Goal: Complete application form

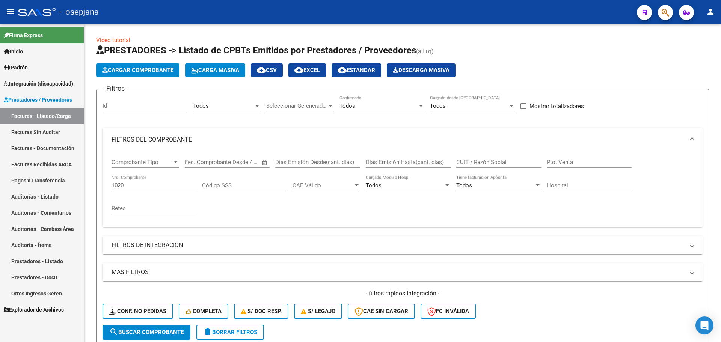
scroll to position [263, 0]
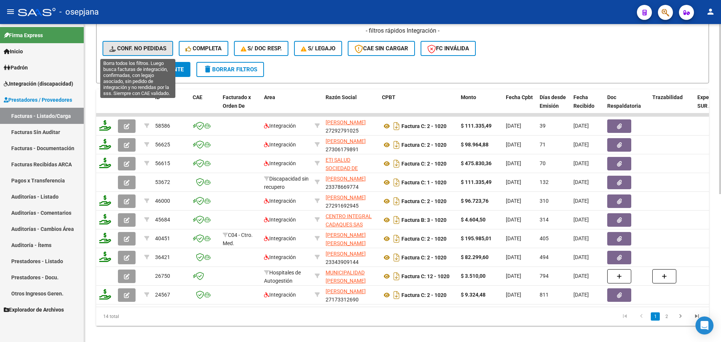
click at [130, 45] on span "Conf. no pedidas" at bounding box center [137, 48] width 57 height 7
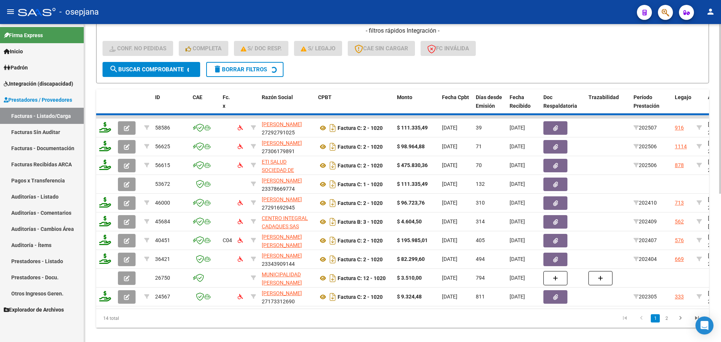
scroll to position [96, 0]
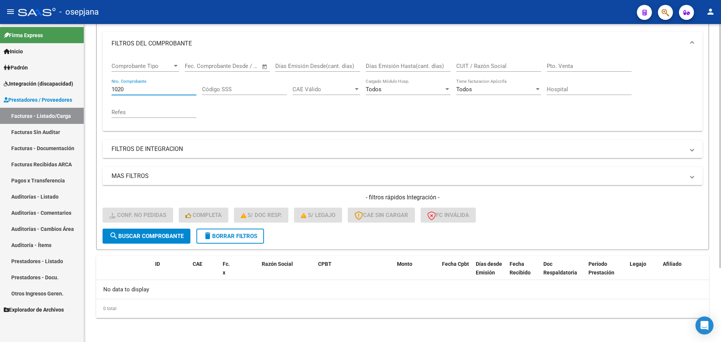
drag, startPoint x: 129, startPoint y: 91, endPoint x: 89, endPoint y: 92, distance: 40.2
click at [89, 92] on div "Video tutorial PRESTADORES -> Listado de CPBTs Emitidos por Prestadores / Prove…" at bounding box center [402, 135] width 637 height 414
click at [49, 113] on link "Facturas - Listado/Carga" at bounding box center [42, 116] width 84 height 16
click at [223, 235] on span "delete Borrar Filtros" at bounding box center [230, 236] width 54 height 7
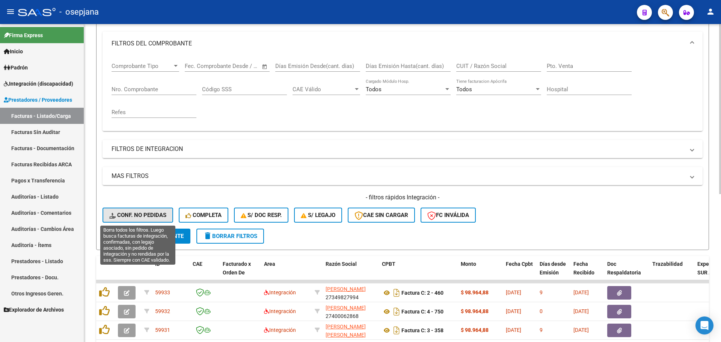
click at [151, 217] on span "Conf. no pedidas" at bounding box center [137, 215] width 57 height 7
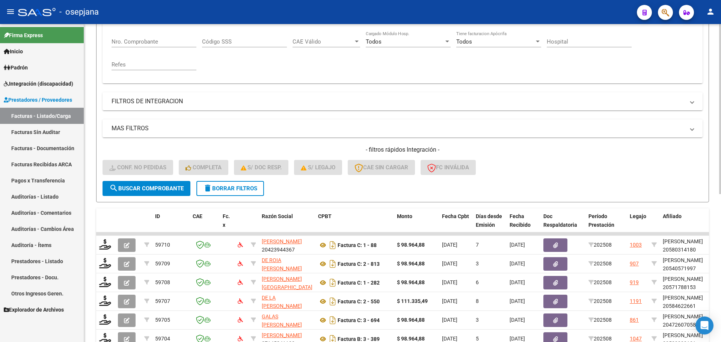
scroll to position [276, 0]
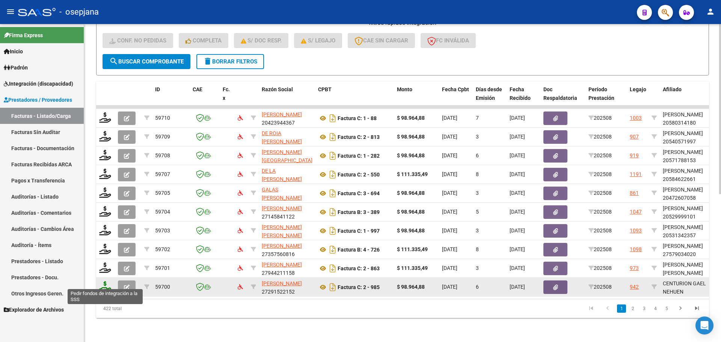
click at [101, 282] on icon at bounding box center [105, 286] width 12 height 11
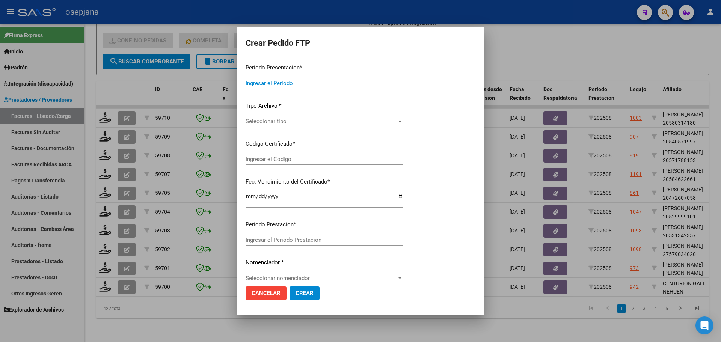
type input "202508"
type input "$ 98.964,88"
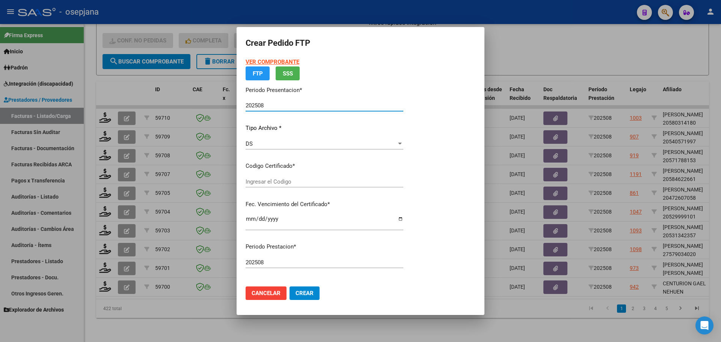
type input "ARG02000526141912023112920331129BSAS311"
type input "[DATE]"
click at [330, 170] on p "Certificados disponibles" at bounding box center [325, 166] width 158 height 9
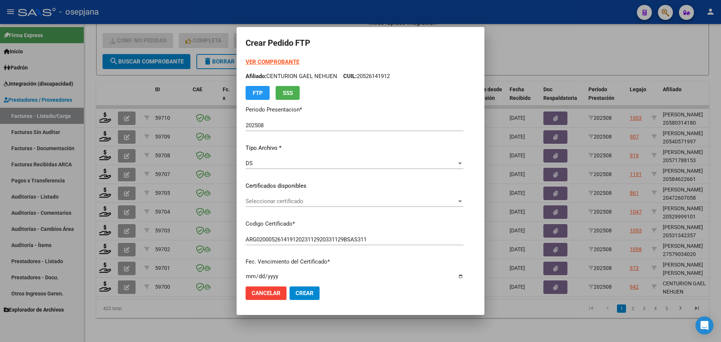
click at [334, 199] on span "Seleccionar certificado" at bounding box center [351, 201] width 211 height 7
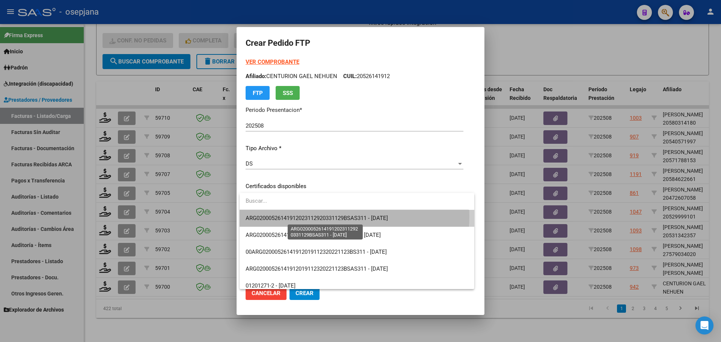
click at [342, 216] on span "ARG02000526141912023112920331129BSAS311 - [DATE]" at bounding box center [317, 218] width 142 height 7
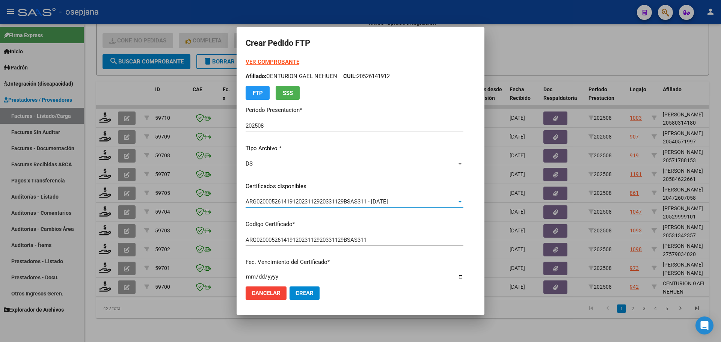
click at [285, 62] on strong "VER COMPROBANTE" at bounding box center [273, 62] width 54 height 7
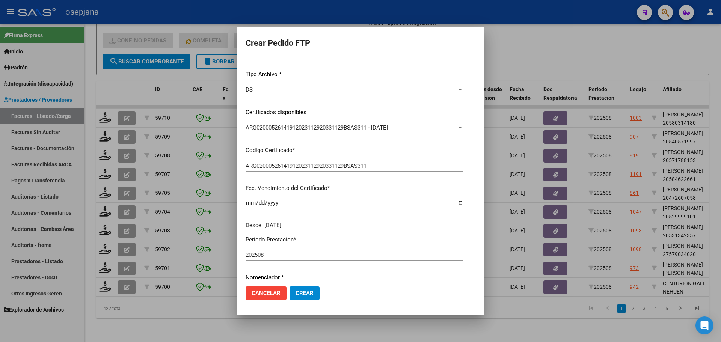
scroll to position [150, 0]
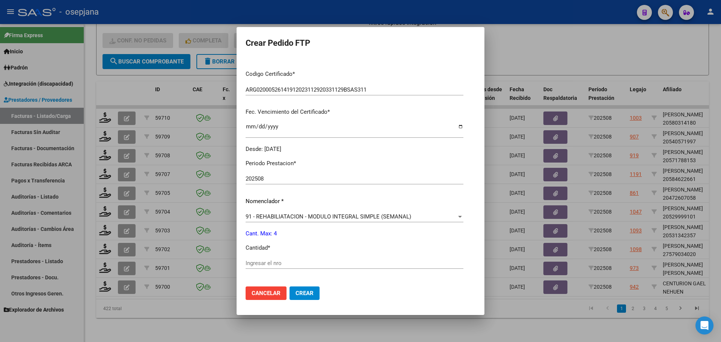
click at [276, 264] on input "Ingresar el nro" at bounding box center [355, 263] width 218 height 7
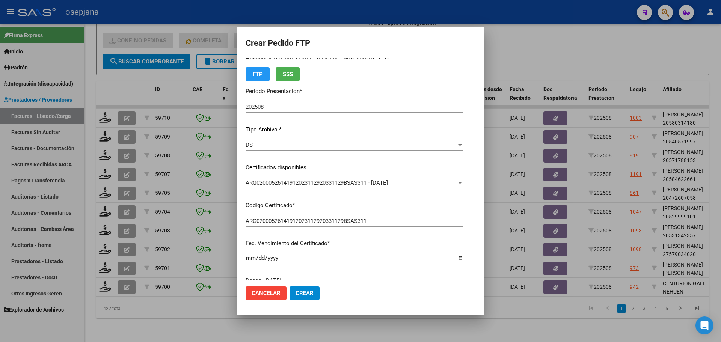
scroll to position [0, 0]
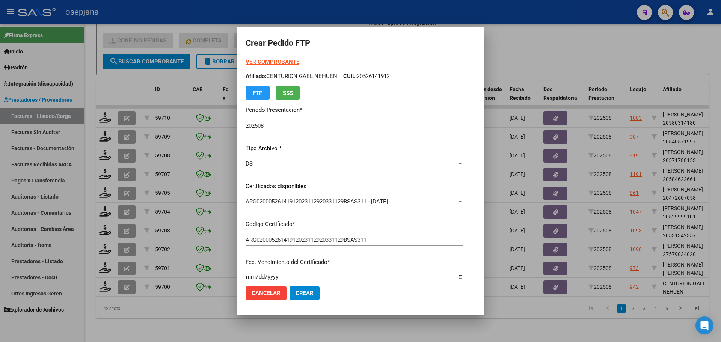
type input "4"
click at [303, 294] on span "Crear" at bounding box center [305, 293] width 18 height 7
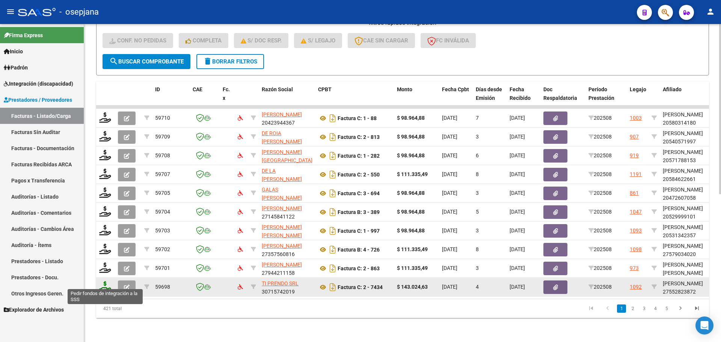
click at [108, 281] on icon at bounding box center [105, 286] width 12 height 11
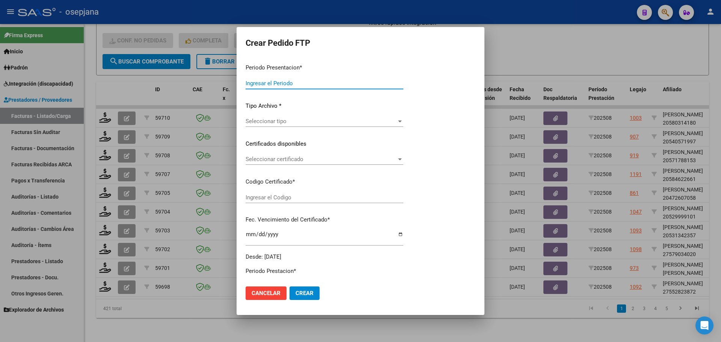
type input "202508"
type input "$ 143.024,63"
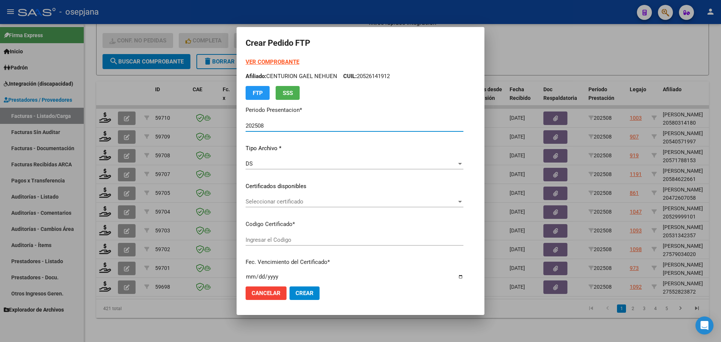
type input "ARG01000552823872024061320340613BSAS320"
type input "[DATE]"
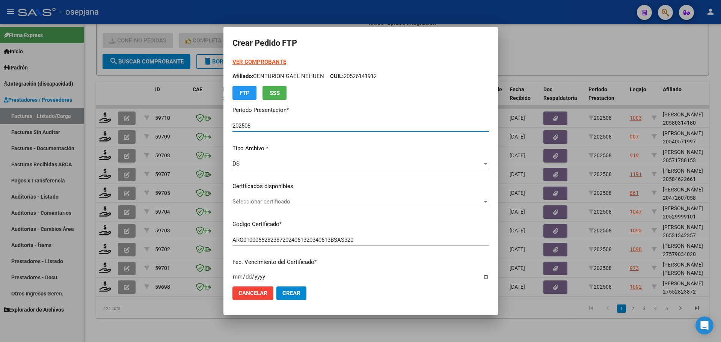
click at [282, 204] on span "Seleccionar certificado" at bounding box center [357, 201] width 250 height 7
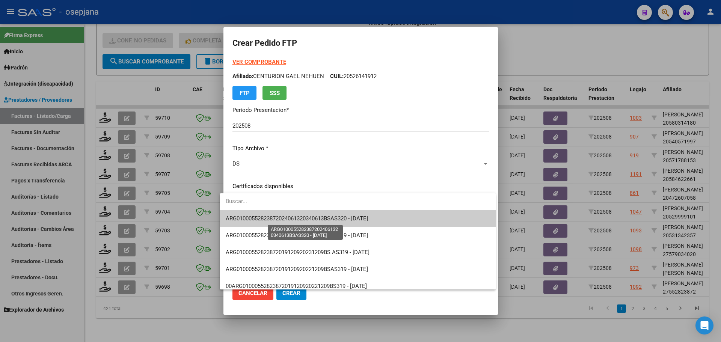
click at [284, 220] on span "ARG01000552823872024061320340613BSAS320 - [DATE]" at bounding box center [297, 218] width 142 height 7
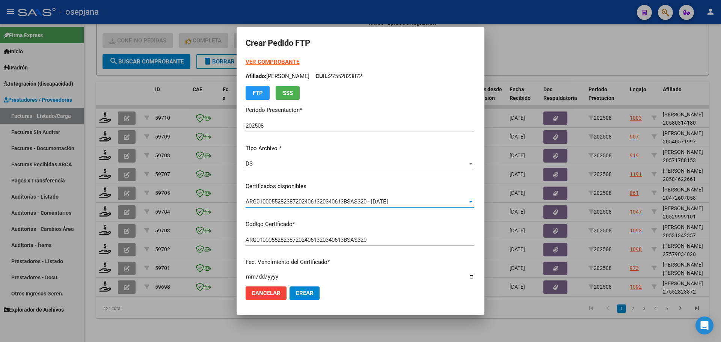
click at [267, 62] on strong "VER COMPROBANTE" at bounding box center [273, 62] width 54 height 7
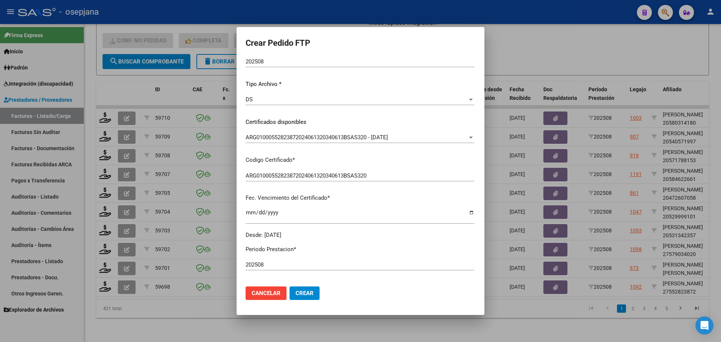
scroll to position [150, 0]
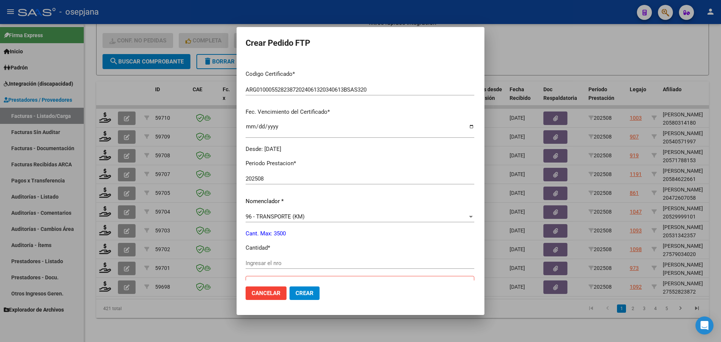
click at [266, 264] on input "Ingresar el nro" at bounding box center [360, 263] width 229 height 7
type input "264"
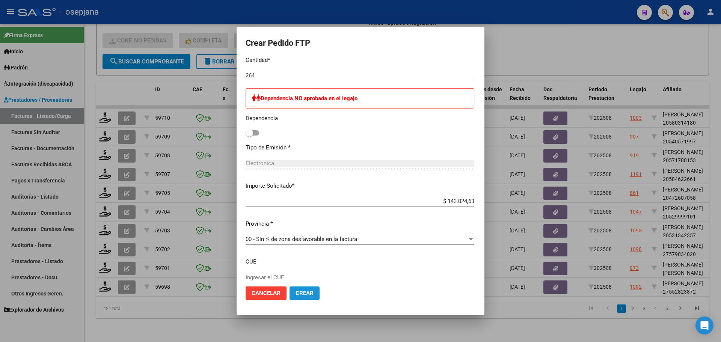
click at [297, 294] on span "Crear" at bounding box center [305, 293] width 18 height 7
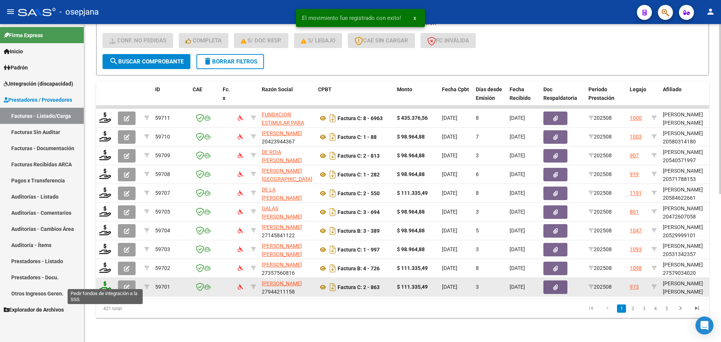
click at [102, 281] on icon at bounding box center [105, 286] width 12 height 11
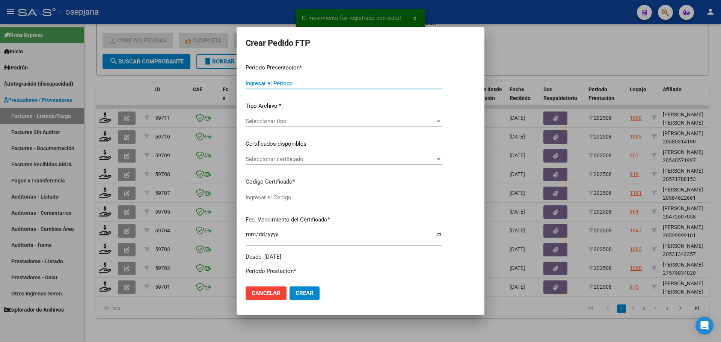
type input "202508"
type input "$ 111.335,49"
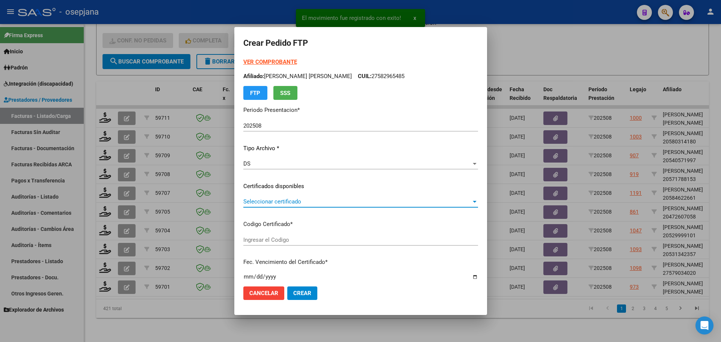
click at [308, 203] on span "Seleccionar certificado" at bounding box center [357, 201] width 228 height 7
type input "ARG01000582965482023090620260906BS311"
type input "[DATE]"
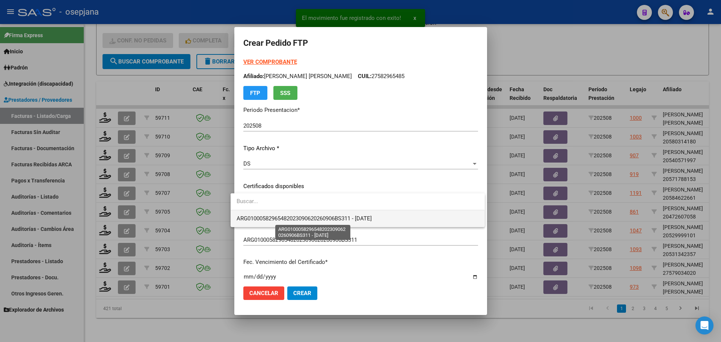
click at [317, 217] on span "ARG01000582965482023090620260906BS311 - [DATE]" at bounding box center [304, 218] width 135 height 7
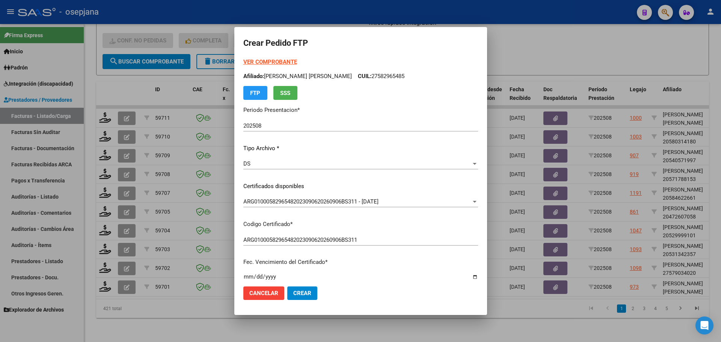
click at [265, 60] on strong "VER COMPROBANTE" at bounding box center [270, 62] width 54 height 7
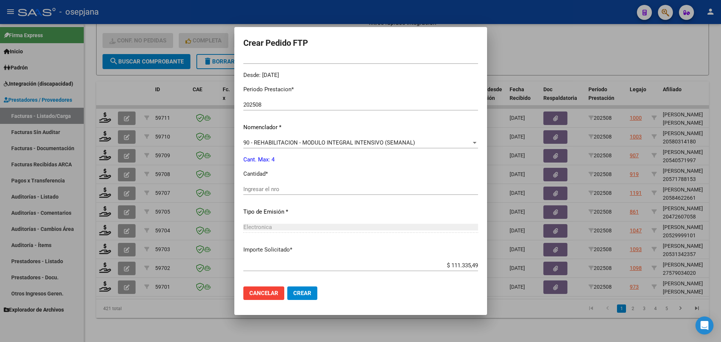
scroll to position [225, 0]
click at [275, 187] on input "Ingresar el nro" at bounding box center [360, 188] width 235 height 7
type input "4"
click at [293, 293] on span "Crear" at bounding box center [302, 293] width 18 height 7
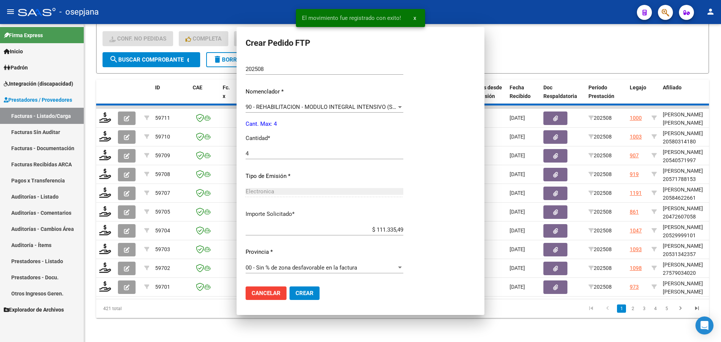
scroll to position [0, 0]
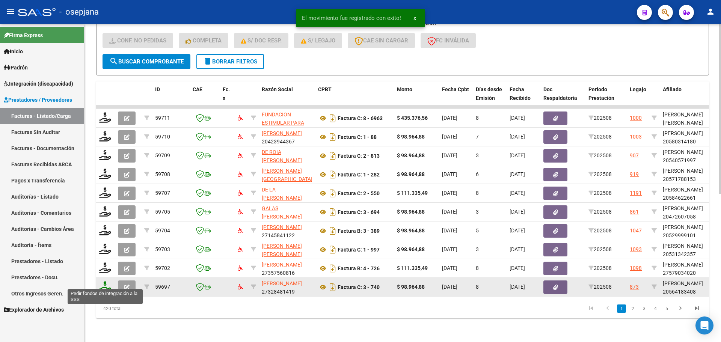
click at [103, 281] on icon at bounding box center [105, 286] width 12 height 11
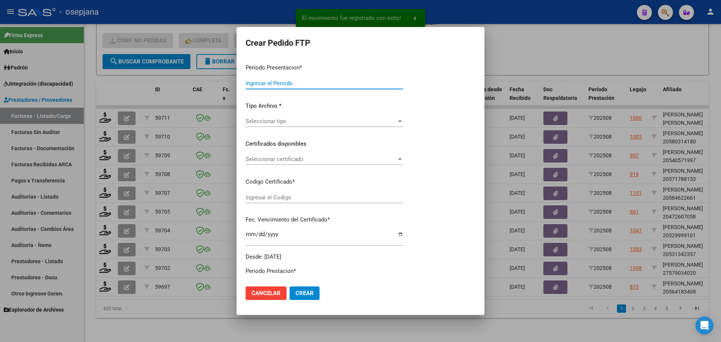
type input "202508"
type input "$ 98.964,88"
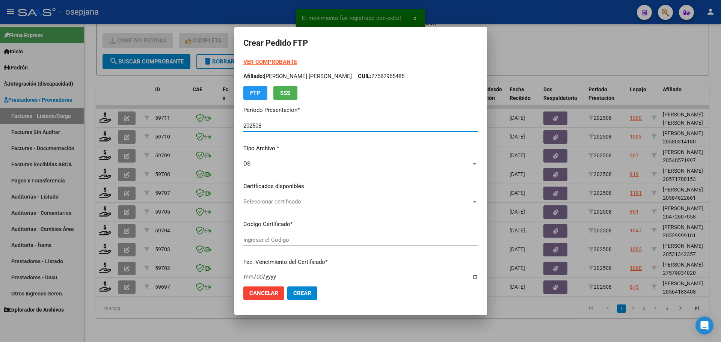
type input "ARG02000564183402022083020270830BSAS448"
type input "[DATE]"
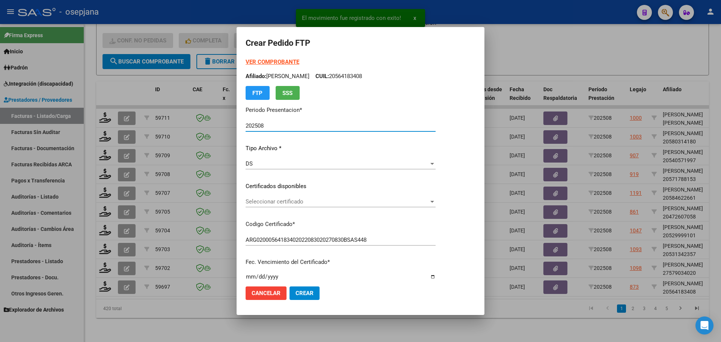
click at [312, 201] on span "Seleccionar certificado" at bounding box center [337, 201] width 183 height 7
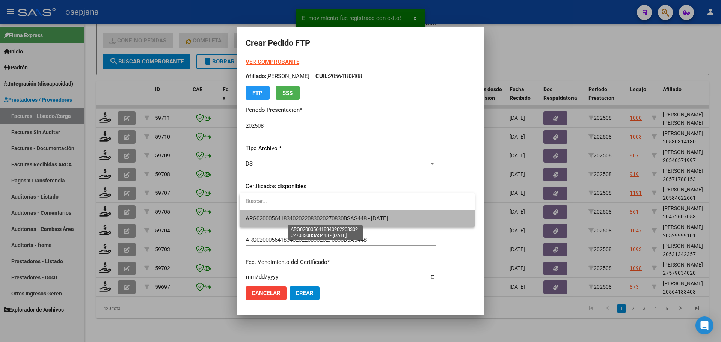
click at [316, 216] on span "ARG02000564183402022083020270830BSAS448 - [DATE]" at bounding box center [317, 218] width 142 height 7
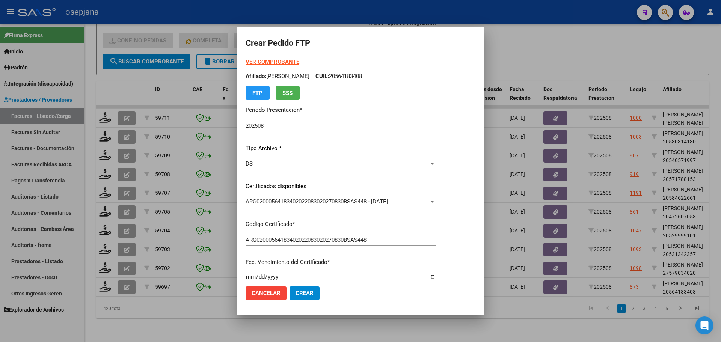
click at [278, 61] on strong "VER COMPROBANTE" at bounding box center [273, 62] width 54 height 7
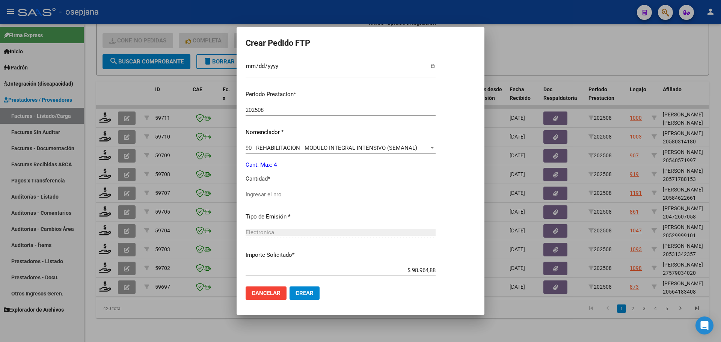
scroll to position [225, 0]
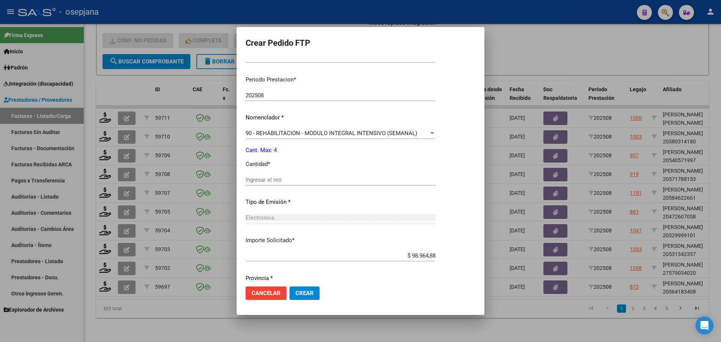
click at [270, 179] on input "Ingresar el nro" at bounding box center [341, 180] width 190 height 7
type input "4"
click at [299, 291] on span "Crear" at bounding box center [305, 293] width 18 height 7
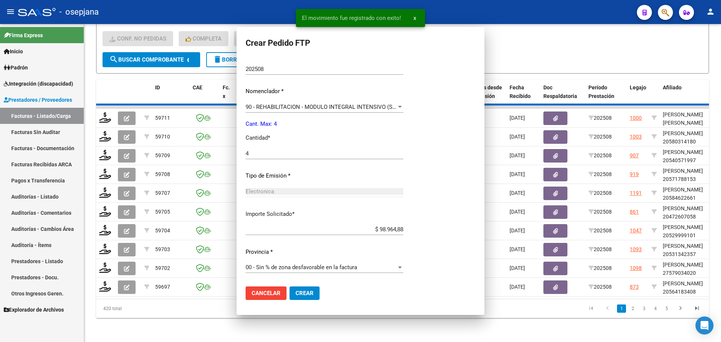
scroll to position [0, 0]
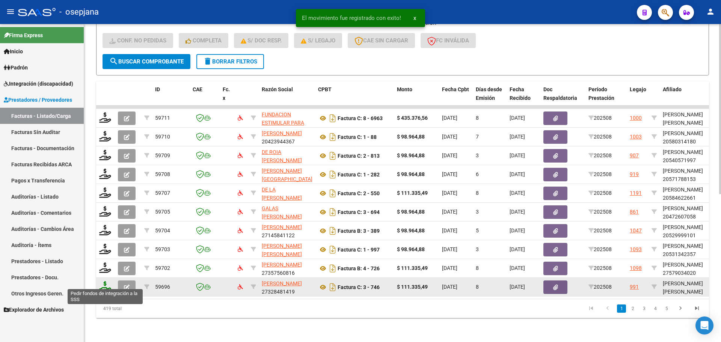
click at [105, 284] on icon at bounding box center [105, 286] width 12 height 11
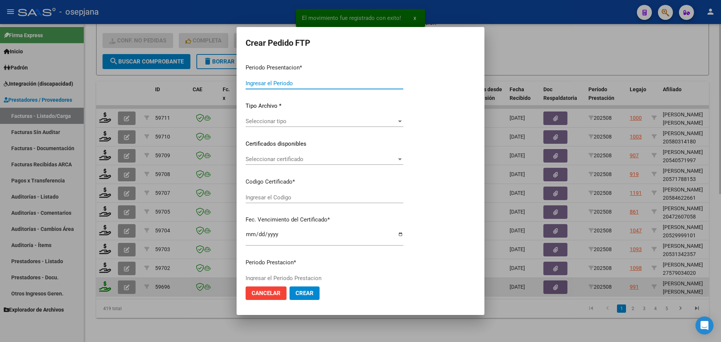
type input "202508"
type input "$ 111.335,49"
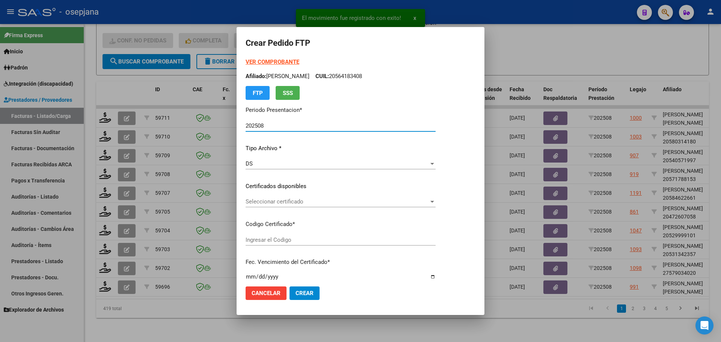
type input "ARG01000542786042022080220270802BSAS313"
type input "[DATE]"
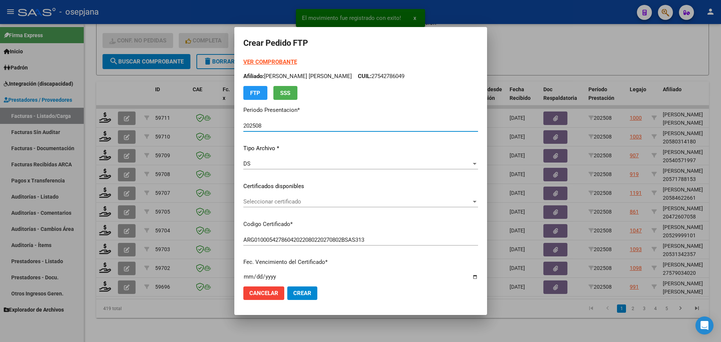
click at [298, 199] on span "Seleccionar certificado" at bounding box center [357, 201] width 228 height 7
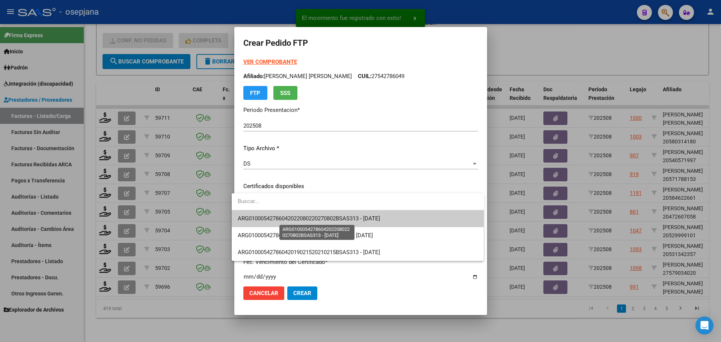
click at [305, 217] on span "ARG01000542786042022080220270802BSAS313 - [DATE]" at bounding box center [309, 218] width 142 height 7
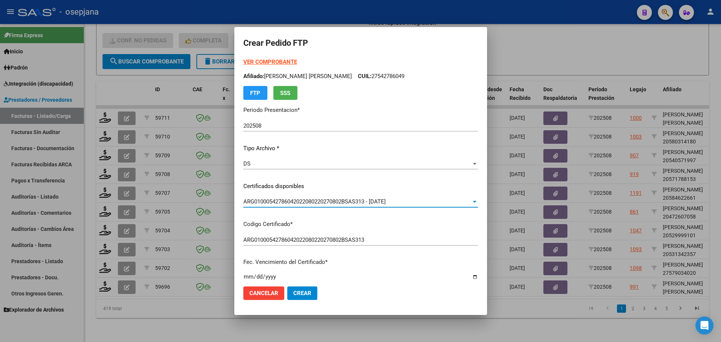
click at [272, 61] on strong "VER COMPROBANTE" at bounding box center [270, 62] width 54 height 7
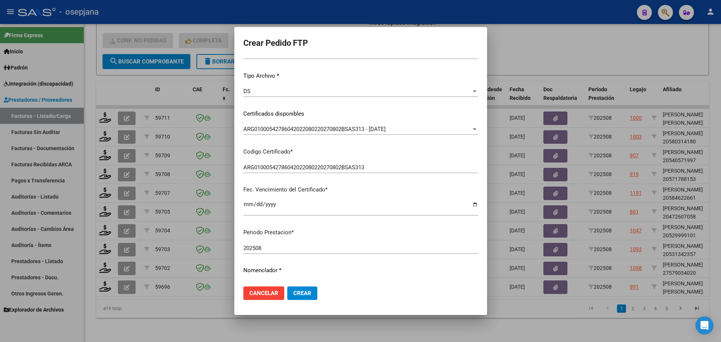
scroll to position [225, 0]
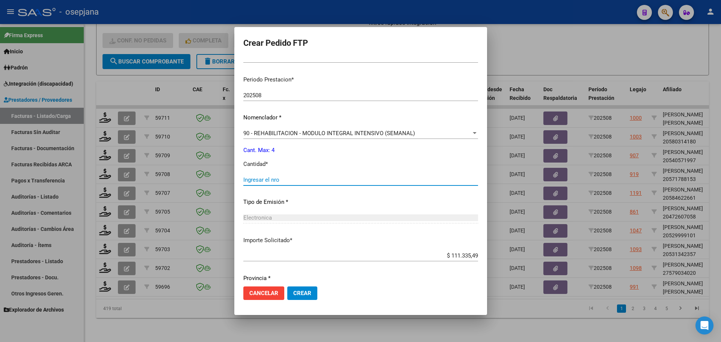
click at [261, 182] on input "Ingresar el nro" at bounding box center [360, 180] width 235 height 7
type input "4"
click at [300, 289] on button "Crear" at bounding box center [302, 294] width 30 height 14
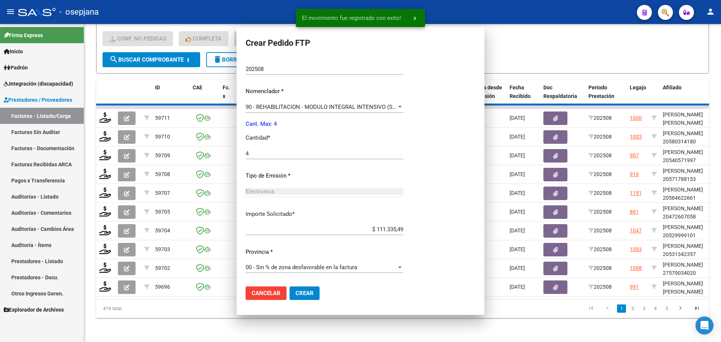
scroll to position [209, 0]
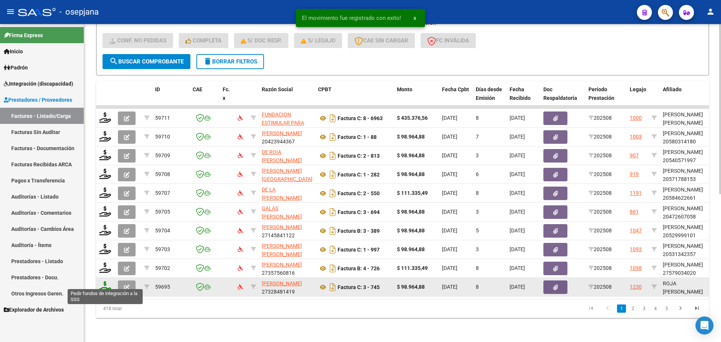
click at [104, 285] on icon at bounding box center [105, 286] width 12 height 11
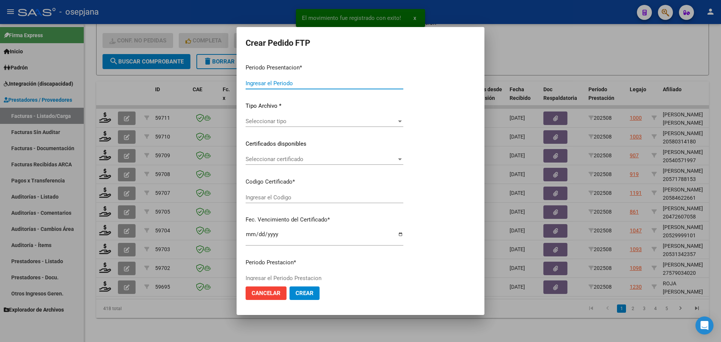
type input "202508"
type input "$ 98.964,88"
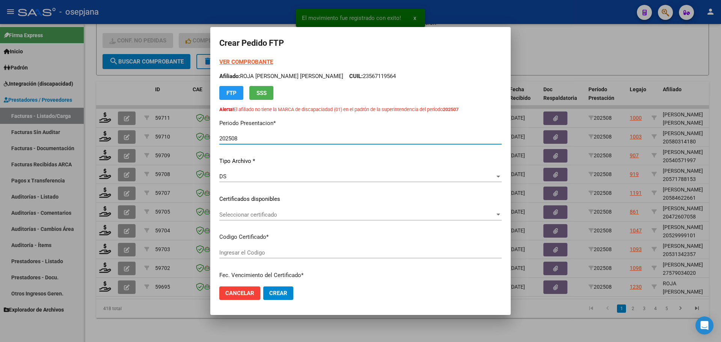
type input "ARG01000567119562024101420291014BUE10725"
type input "[DATE]"
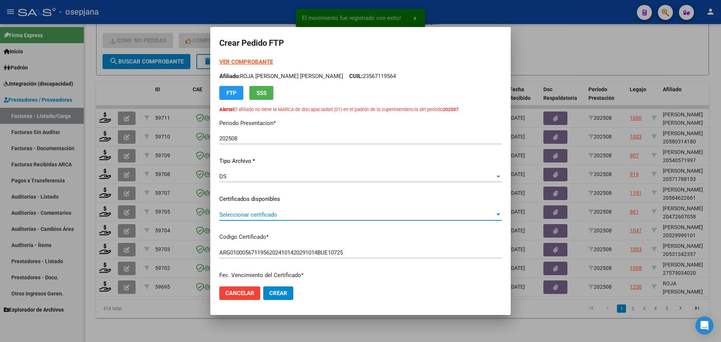
click at [288, 211] on span "Seleccionar certificado" at bounding box center [357, 214] width 276 height 7
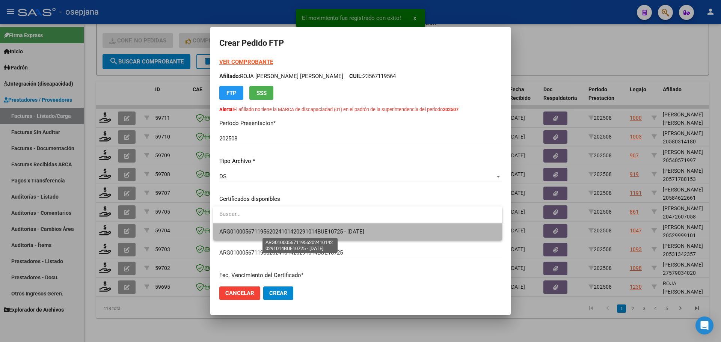
click at [293, 229] on span "ARG01000567119562024101420291014BUE10725 - [DATE]" at bounding box center [291, 231] width 145 height 7
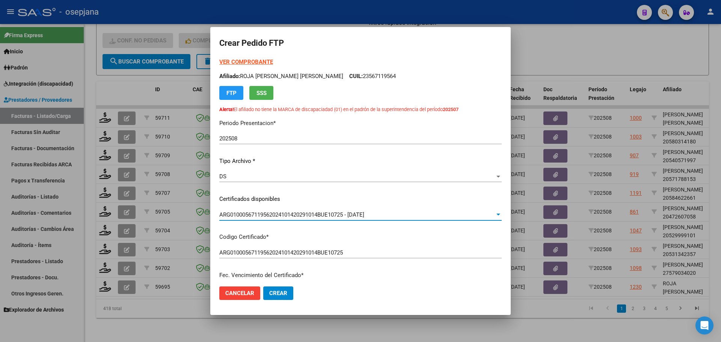
click at [259, 63] on strong "VER COMPROBANTE" at bounding box center [246, 62] width 54 height 7
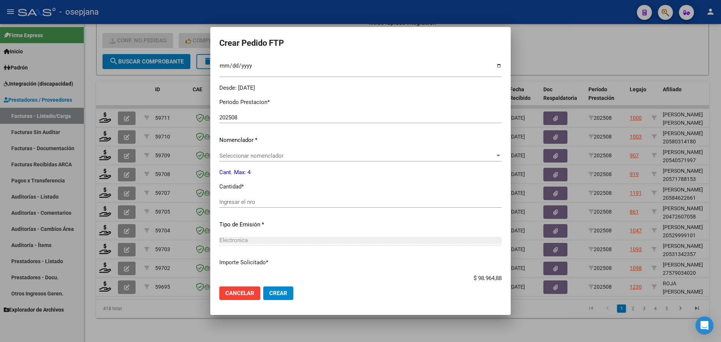
scroll to position [225, 0]
click at [251, 152] on span "Seleccionar nomenclador" at bounding box center [357, 154] width 276 height 7
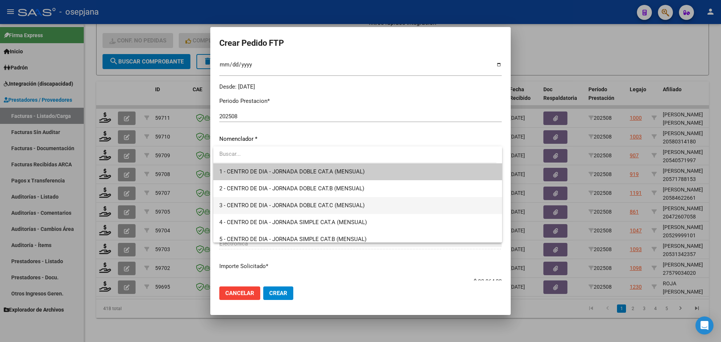
click at [407, 208] on span "3 - CENTRO DE DIA - JORNADA DOBLE CAT.C (MENSUAL)" at bounding box center [357, 205] width 277 height 17
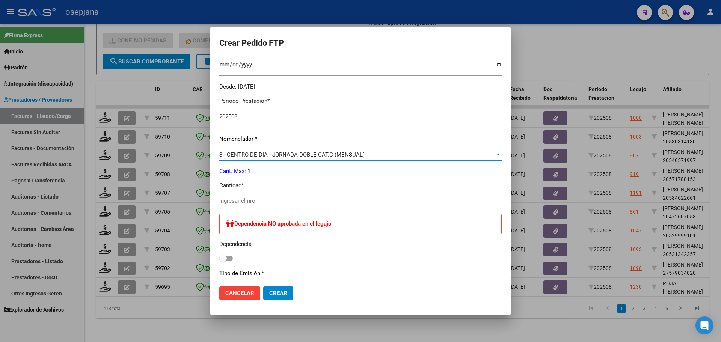
click at [260, 151] on span "3 - CENTRO DE DIA - JORNADA DOBLE CAT.C (MENSUAL)" at bounding box center [291, 154] width 145 height 7
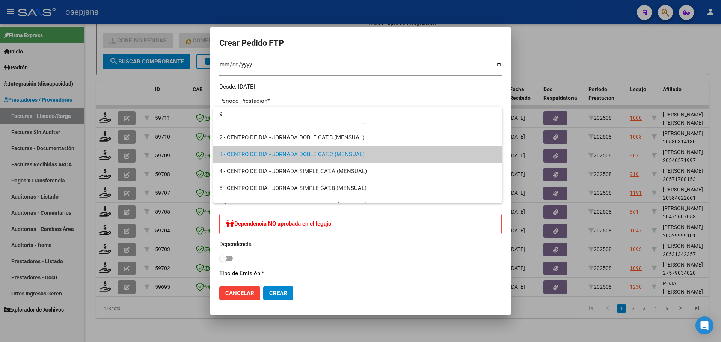
scroll to position [0, 0]
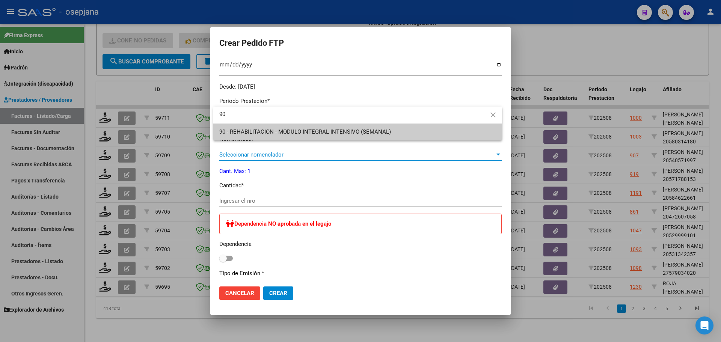
type input "90"
click at [264, 128] on span "90 - REHABILITACION - MODULO INTEGRAL INTENSIVO (SEMANAL)" at bounding box center [305, 131] width 172 height 7
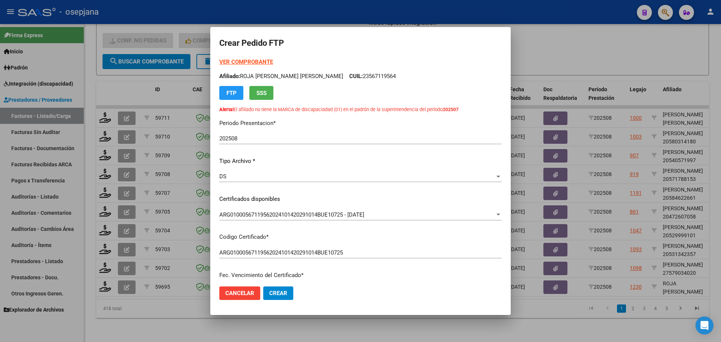
scroll to position [150, 0]
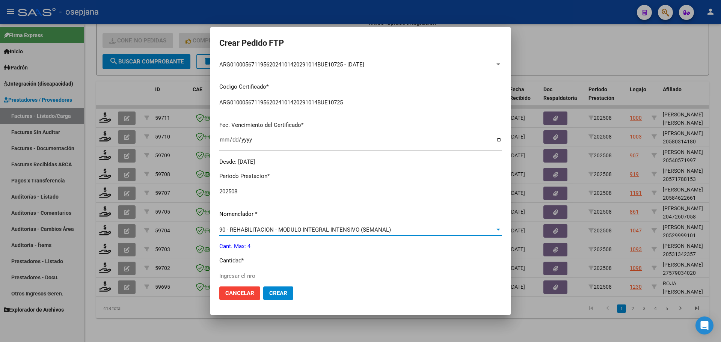
click at [237, 229] on span "90 - REHABILITACION - MODULO INTEGRAL INTENSIVO (SEMANAL)" at bounding box center [305, 229] width 172 height 7
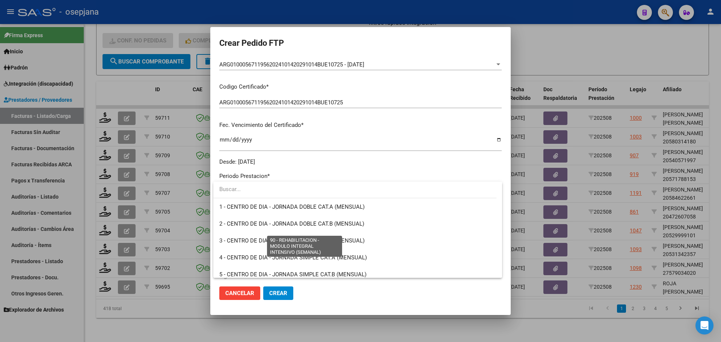
scroll to position [1482, 0]
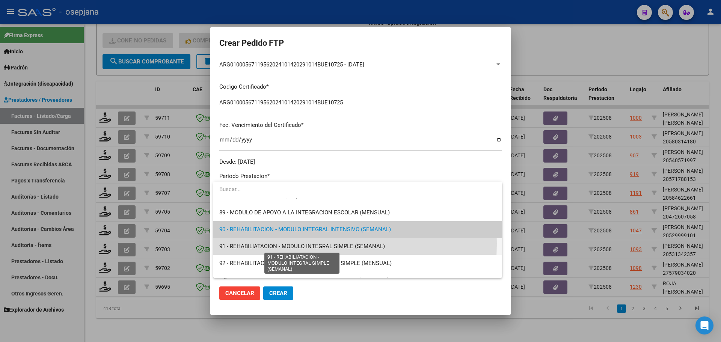
click at [243, 243] on span "91 - REHABILIATACION - MODULO INTEGRAL SIMPLE (SEMANAL)" at bounding box center [302, 246] width 166 height 7
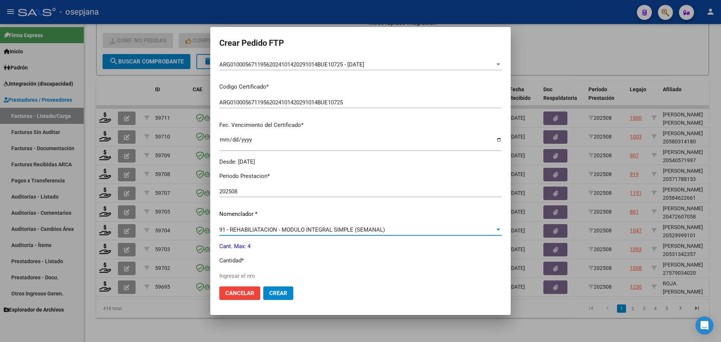
scroll to position [263, 0]
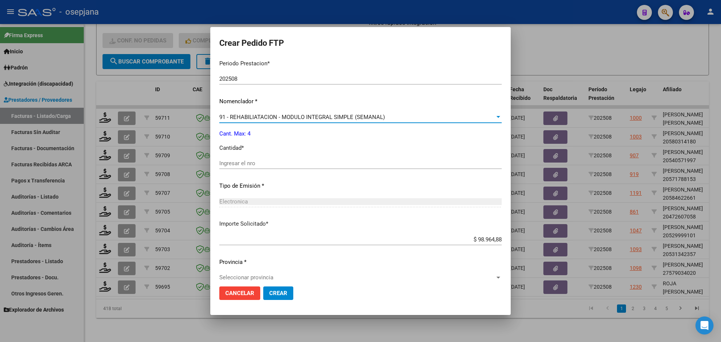
click at [244, 167] on input "Ingresar el nro" at bounding box center [360, 163] width 282 height 7
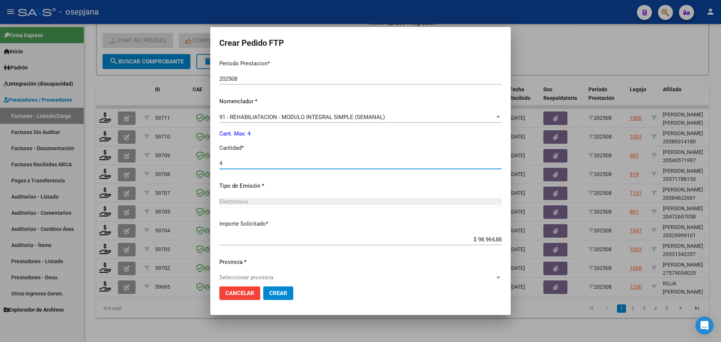
scroll to position [273, 0]
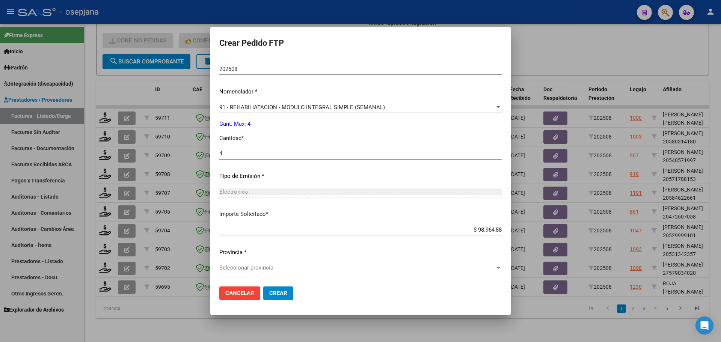
type input "4"
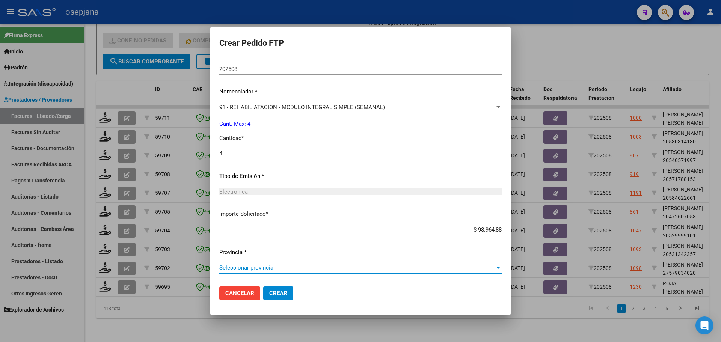
click at [299, 267] on span "Seleccionar provincia" at bounding box center [357, 267] width 276 height 7
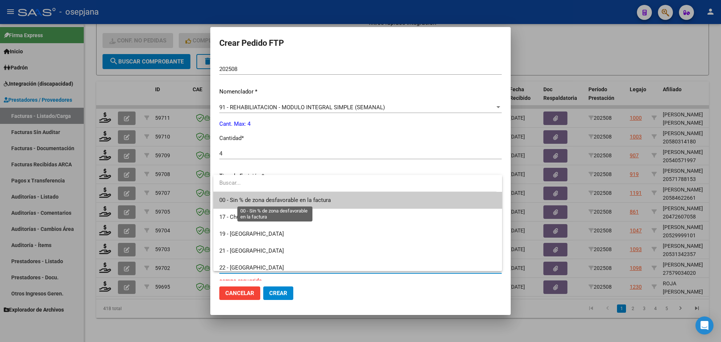
click at [313, 196] on span "00 - Sin % de zona desfavorable en la factura" at bounding box center [357, 200] width 277 height 17
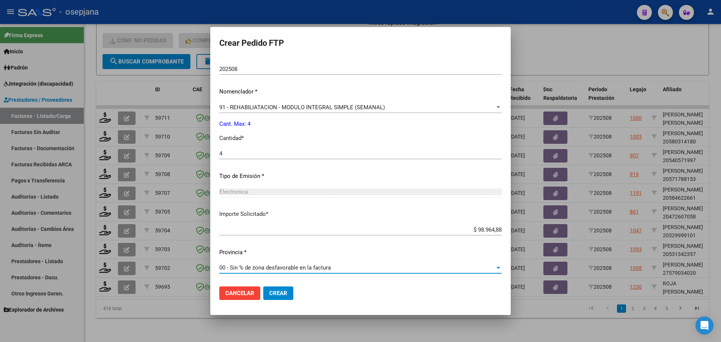
click at [285, 294] on span "Crear" at bounding box center [278, 293] width 18 height 7
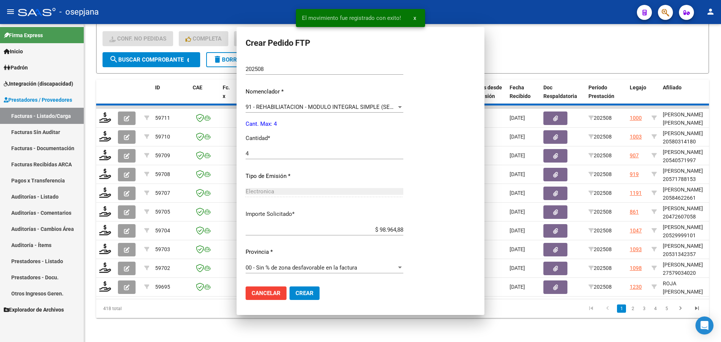
scroll to position [0, 0]
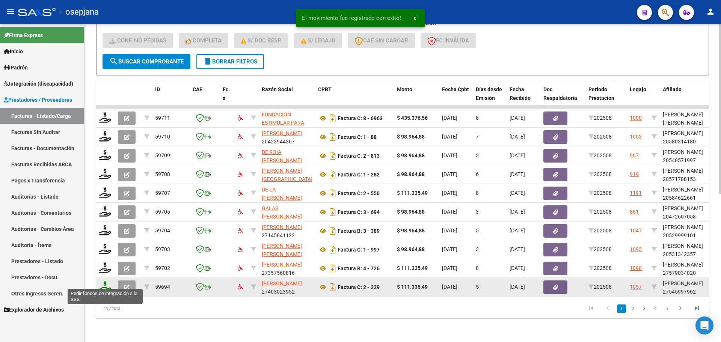
click at [106, 281] on icon at bounding box center [105, 286] width 12 height 11
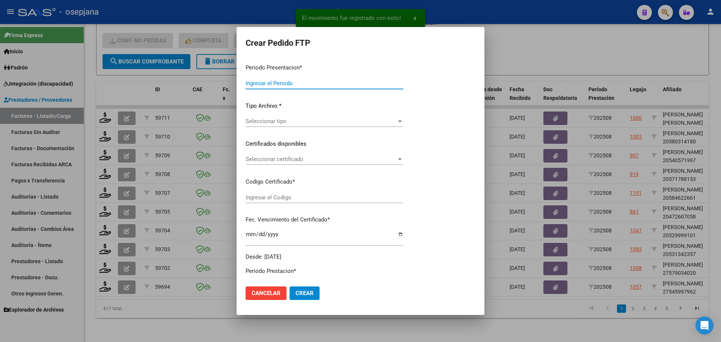
type input "202508"
type input "$ 111.335,49"
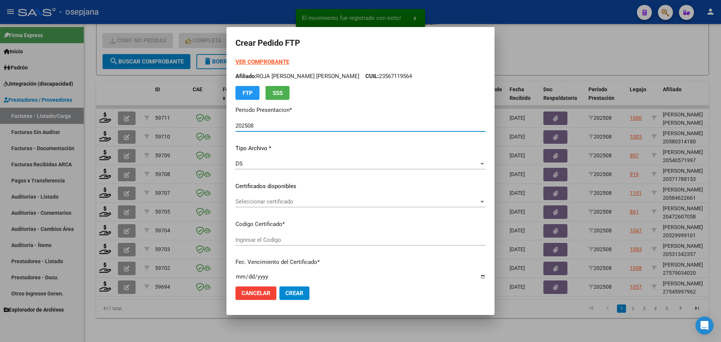
type input "ARG01000545997962024032720270327BSAS437"
type input "[DATE]"
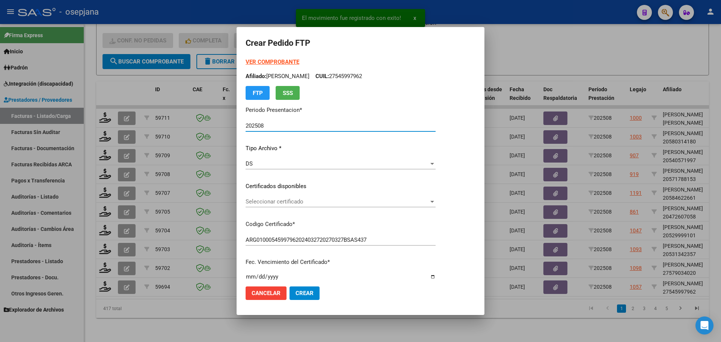
click at [339, 201] on span "Seleccionar certificado" at bounding box center [337, 201] width 183 height 7
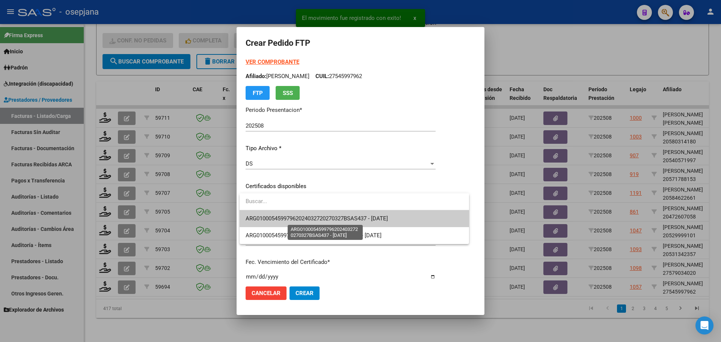
click at [345, 217] on span "ARG01000545997962024032720270327BSAS437 - [DATE]" at bounding box center [317, 218] width 142 height 7
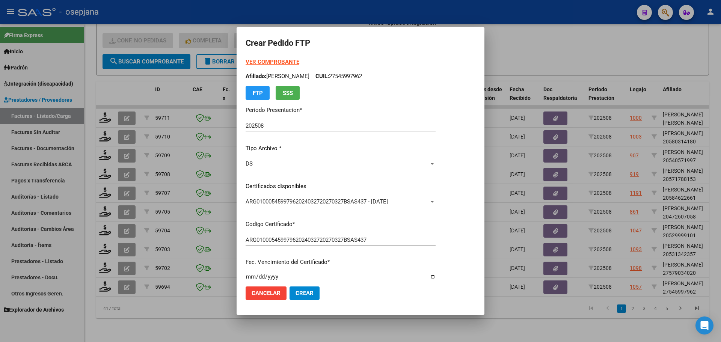
click at [275, 62] on strong "VER COMPROBANTE" at bounding box center [273, 62] width 54 height 7
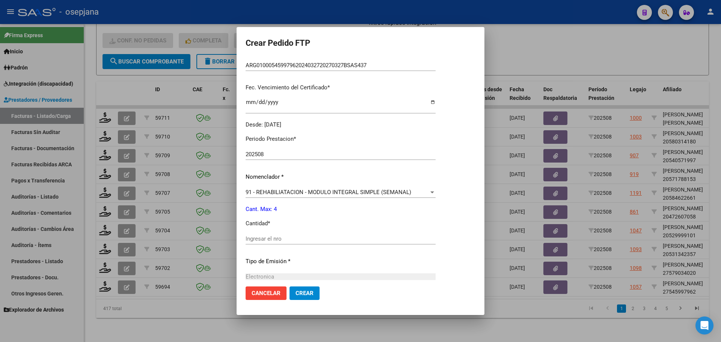
scroll to position [188, 0]
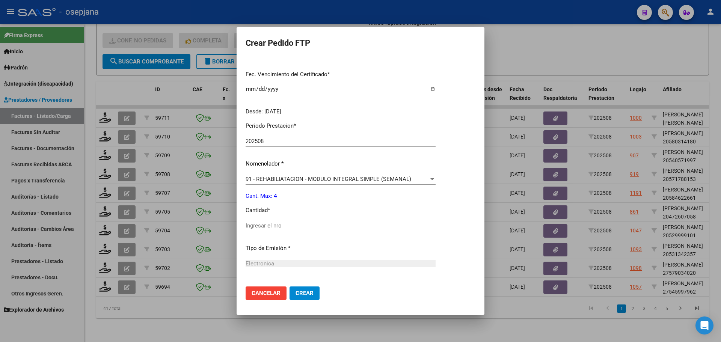
click at [269, 221] on div "Ingresar el nro" at bounding box center [341, 225] width 190 height 11
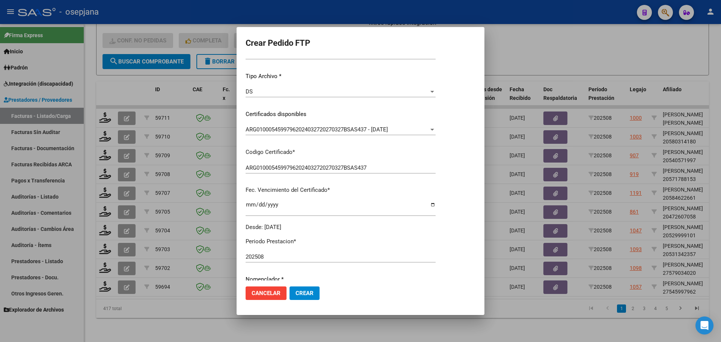
scroll to position [75, 0]
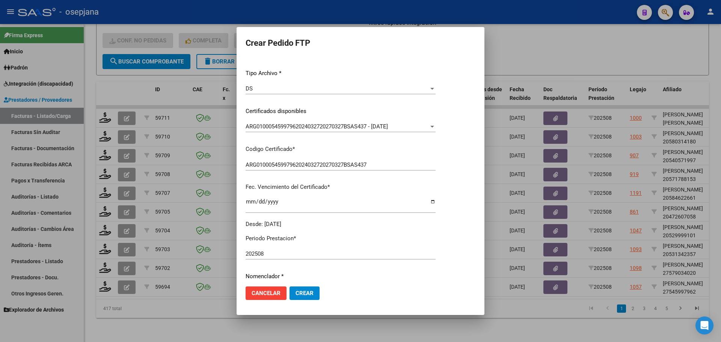
type input "4"
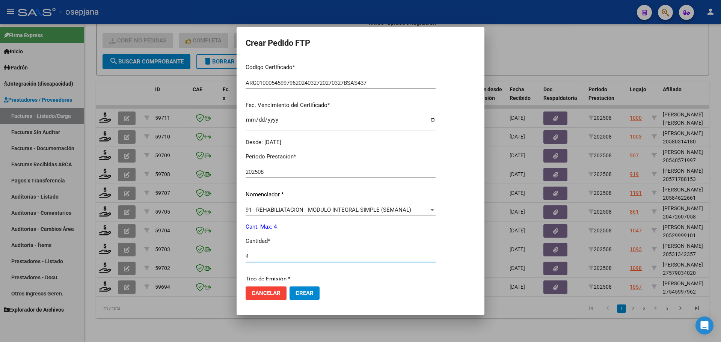
scroll to position [260, 0]
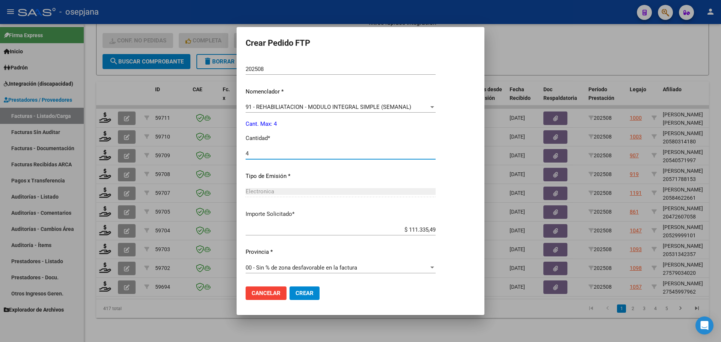
click at [305, 300] on button "Crear" at bounding box center [305, 294] width 30 height 14
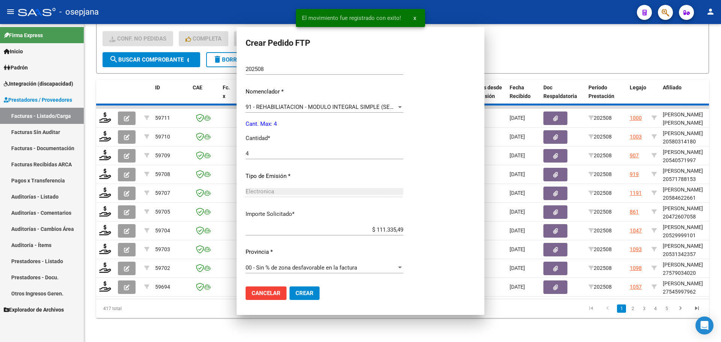
scroll to position [217, 0]
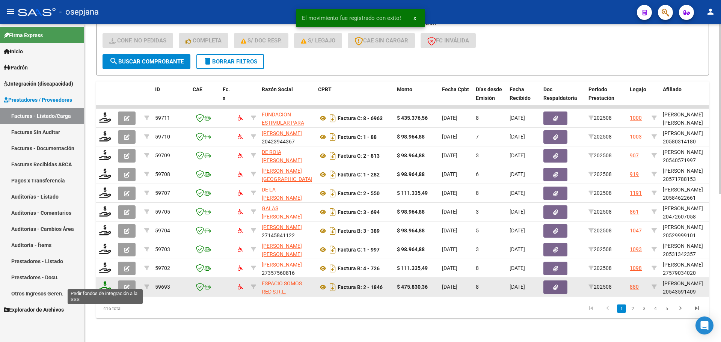
click at [104, 281] on icon at bounding box center [105, 286] width 12 height 11
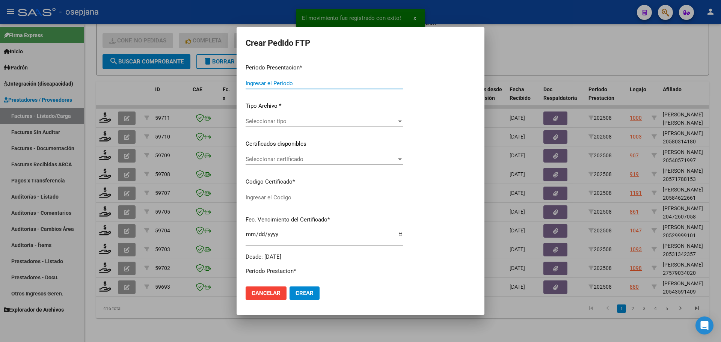
type input "202508"
type input "$ 475.830,36"
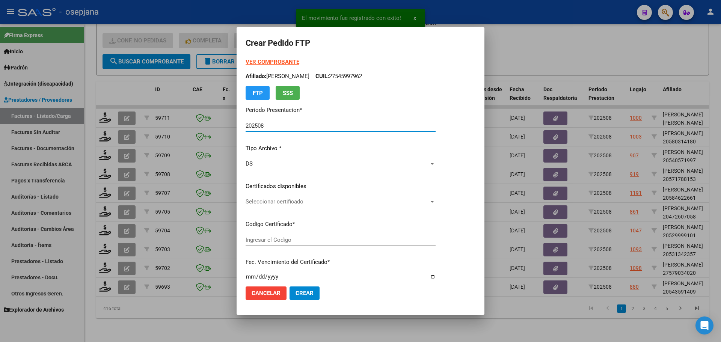
type input "ARG02000543591402025010720260107BUE352"
type input "[DATE]"
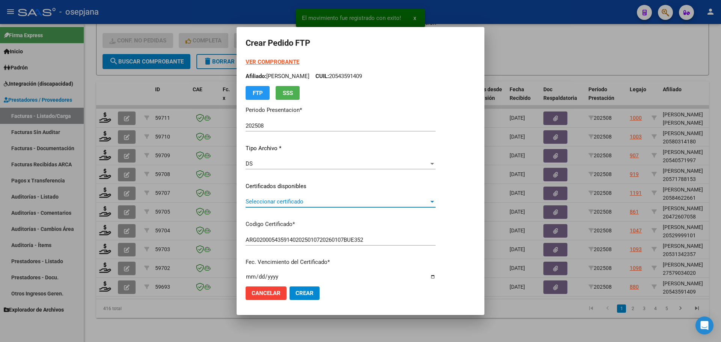
click at [317, 200] on span "Seleccionar certificado" at bounding box center [337, 201] width 183 height 7
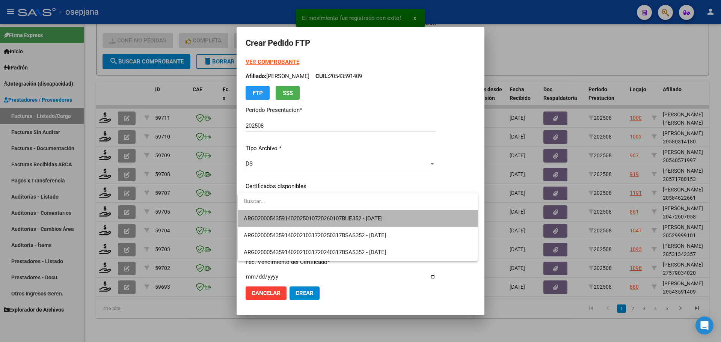
click at [324, 214] on span "ARG02000543591402025010720260107BUE352 - [DATE]" at bounding box center [358, 218] width 228 height 17
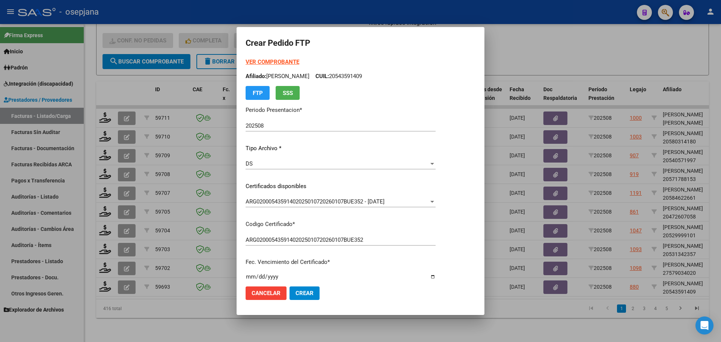
click at [275, 60] on strong "VER COMPROBANTE" at bounding box center [273, 62] width 54 height 7
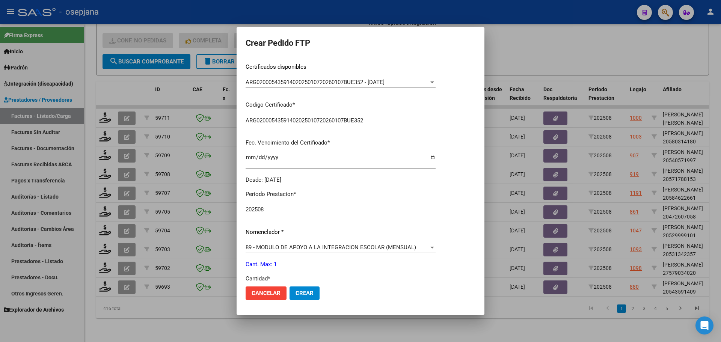
scroll to position [225, 0]
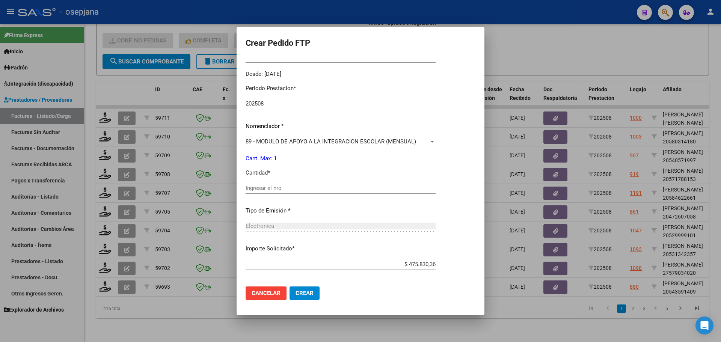
click at [252, 184] on div "Ingresar el nro" at bounding box center [341, 188] width 190 height 11
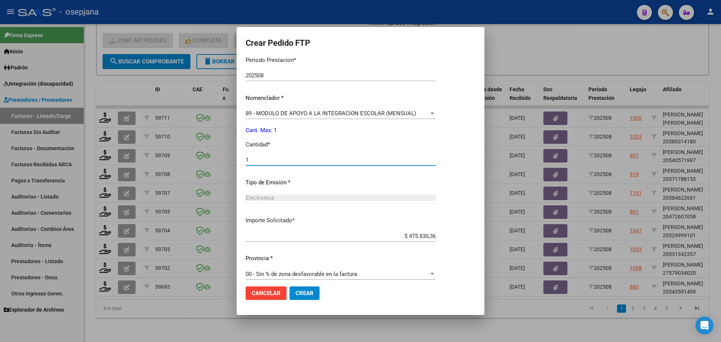
scroll to position [260, 0]
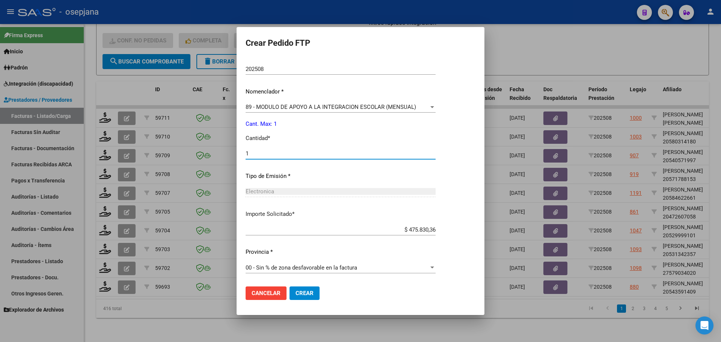
type input "1"
click at [311, 290] on span "Crear" at bounding box center [305, 293] width 18 height 7
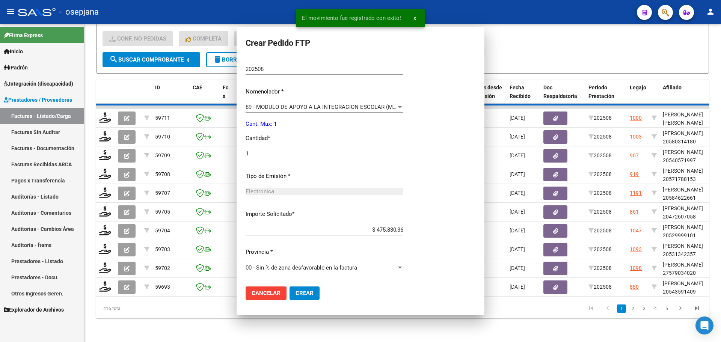
scroll to position [0, 0]
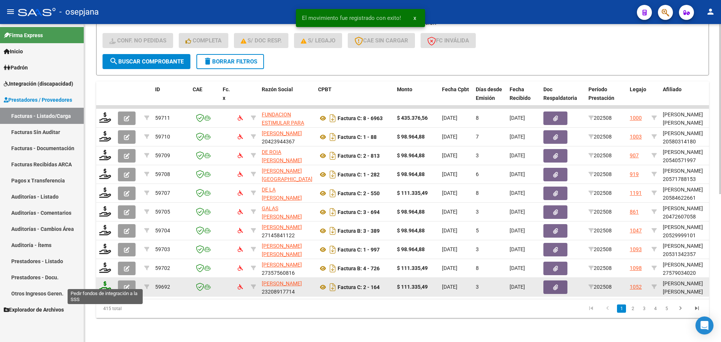
click at [103, 284] on icon at bounding box center [105, 286] width 12 height 11
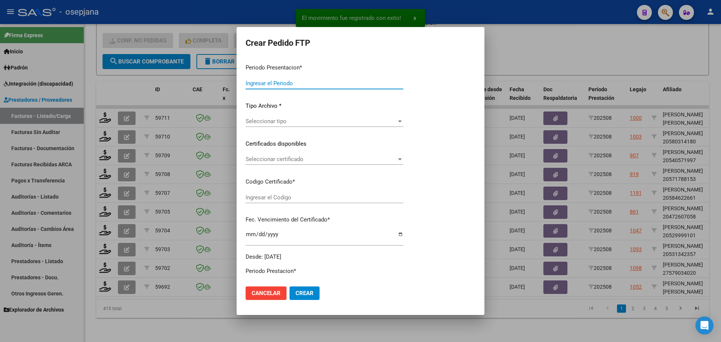
type input "202508"
type input "$ 111.335,49"
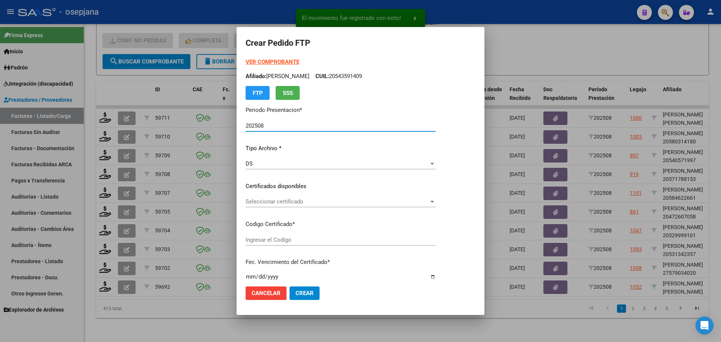
type input "ARG02000487892192019092620250926BSAS427"
type input "[DATE]"
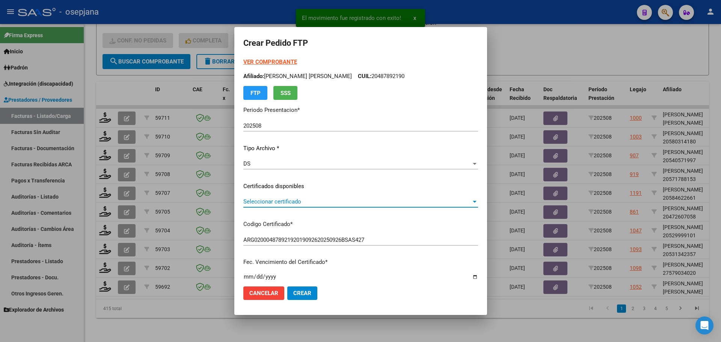
click at [275, 203] on span "Seleccionar certificado" at bounding box center [357, 201] width 228 height 7
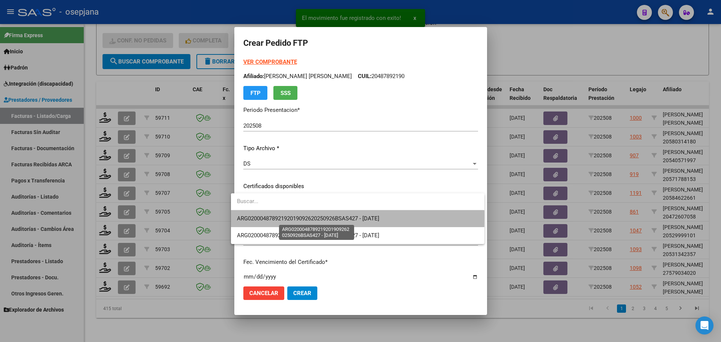
click at [279, 217] on span "ARG02000487892192019092620250926BSAS427 - [DATE]" at bounding box center [308, 218] width 142 height 7
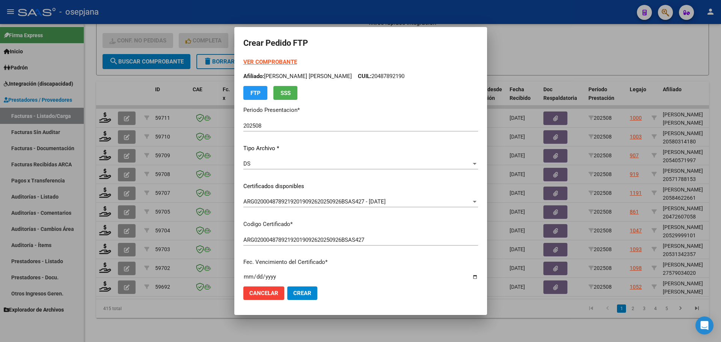
click at [275, 62] on strong "VER COMPROBANTE" at bounding box center [270, 62] width 54 height 7
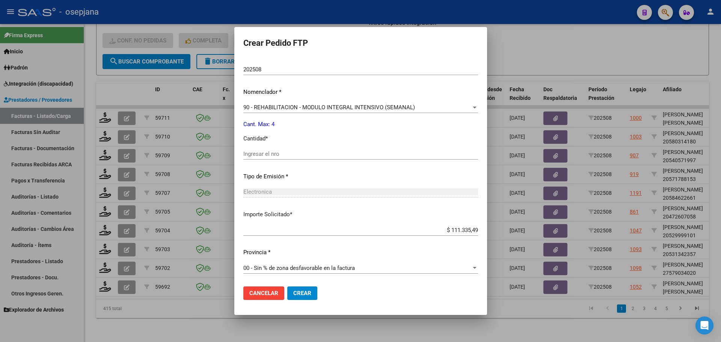
scroll to position [260, 0]
click at [279, 154] on input "Ingresar el nro" at bounding box center [360, 153] width 235 height 7
type input "4"
click at [301, 293] on span "Crear" at bounding box center [302, 293] width 18 height 7
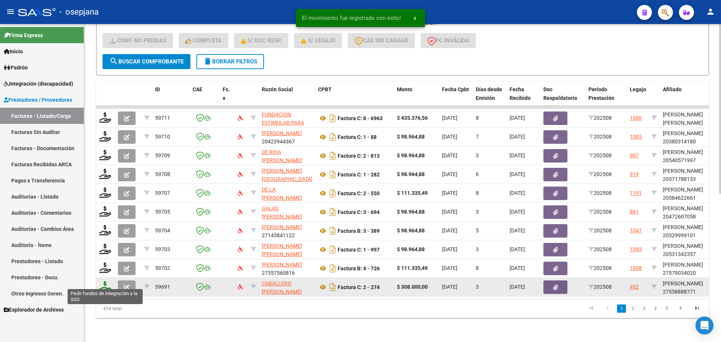
click at [110, 281] on icon at bounding box center [105, 286] width 12 height 11
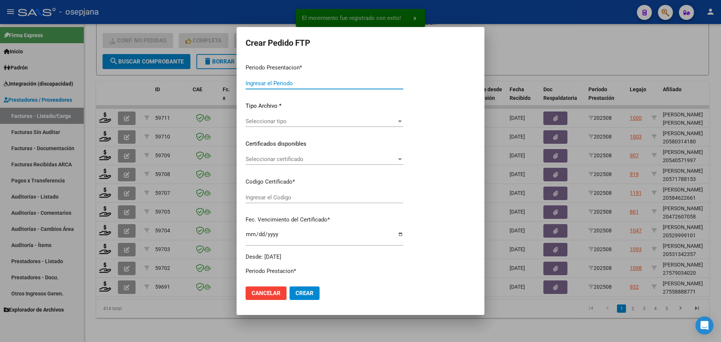
type input "202508"
type input "$ 308.000,00"
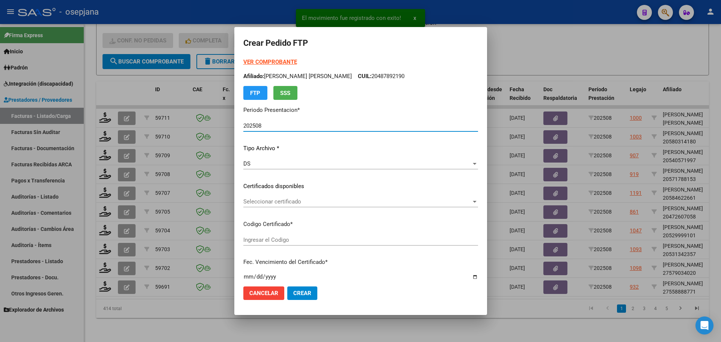
type input "ARG01000558888772022022320270223BS357"
type input "[DATE]"
click at [303, 201] on span "Seleccionar certificado" at bounding box center [357, 201] width 228 height 7
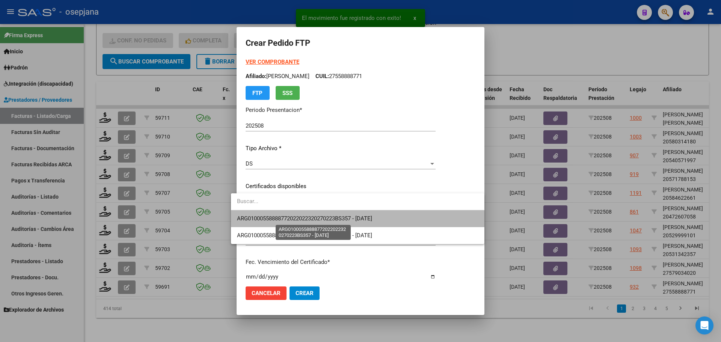
click at [306, 216] on span "ARG01000558888772022022320270223BS357 - [DATE]" at bounding box center [304, 218] width 135 height 7
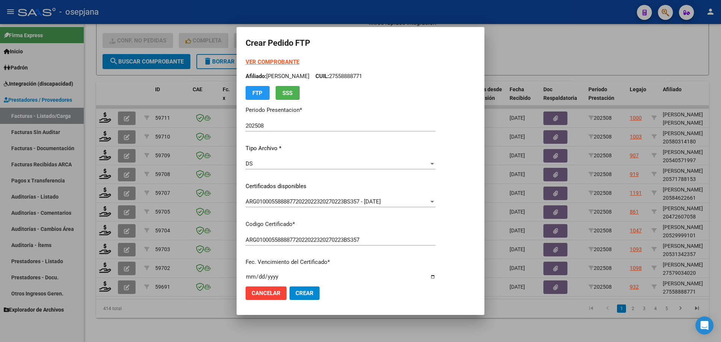
click at [279, 59] on strong "VER COMPROBANTE" at bounding box center [273, 62] width 54 height 7
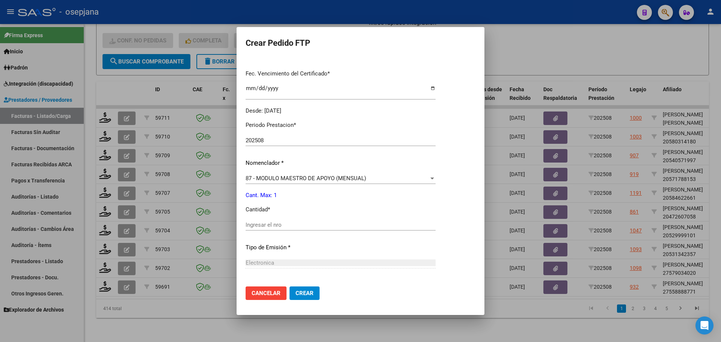
scroll to position [225, 0]
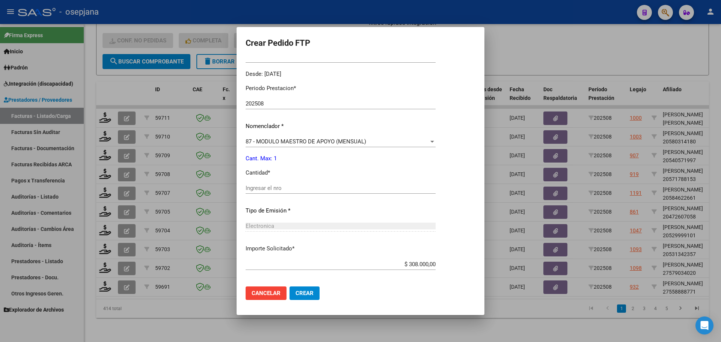
click at [276, 193] on div "Ingresar el nro" at bounding box center [341, 188] width 190 height 11
type input "1"
click at [308, 292] on span "Crear" at bounding box center [305, 293] width 18 height 7
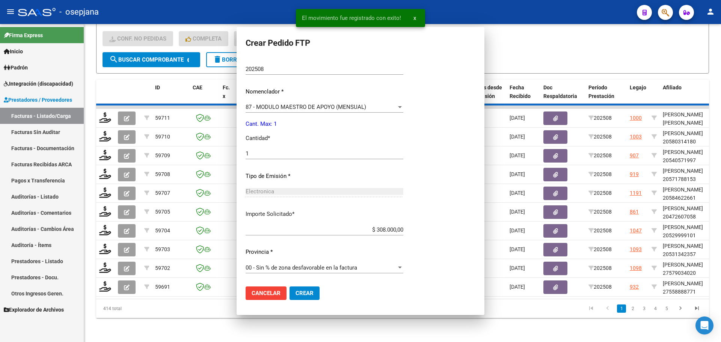
scroll to position [0, 0]
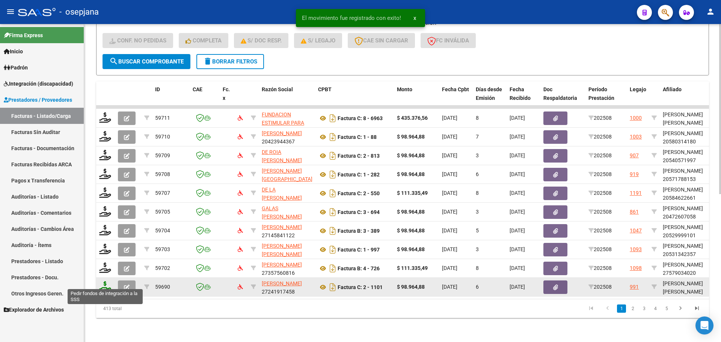
click at [108, 281] on icon at bounding box center [105, 286] width 12 height 11
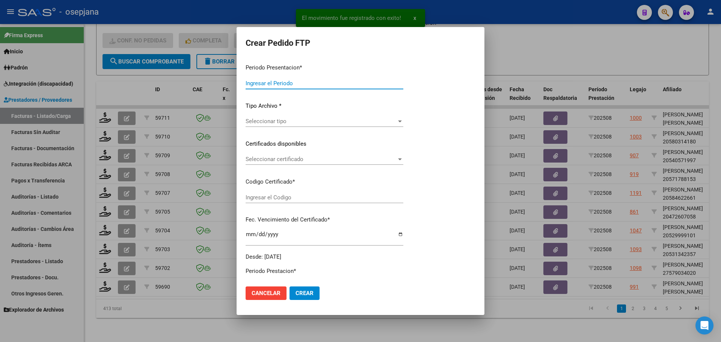
type input "202508"
type input "$ 98.964,88"
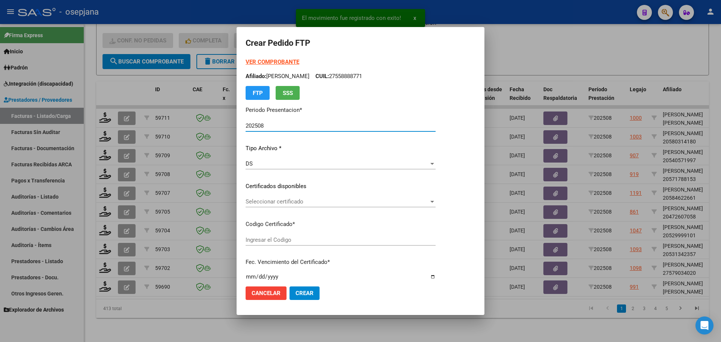
type input "ARG01000542786042022080220270802BSAS313"
type input "[DATE]"
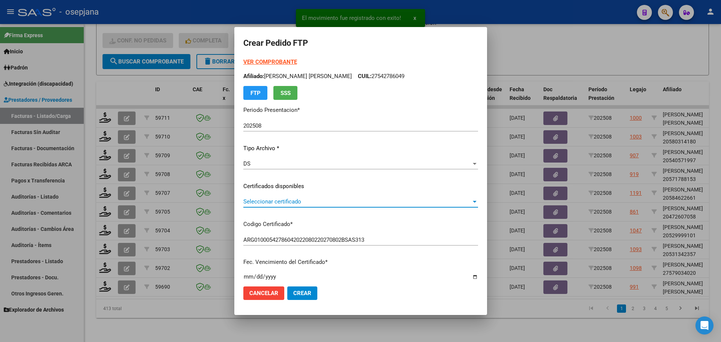
click at [293, 201] on span "Seleccionar certificado" at bounding box center [357, 201] width 228 height 7
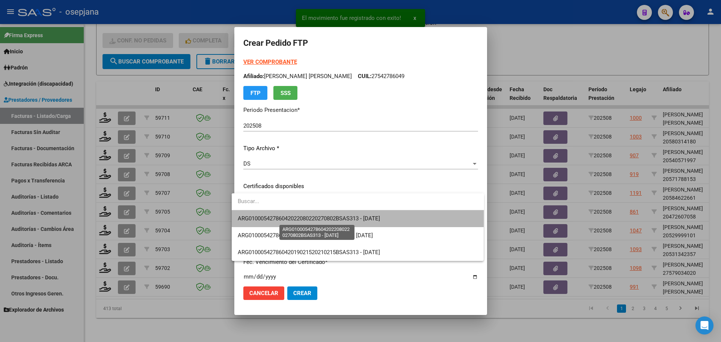
click at [293, 215] on span "ARG01000542786042022080220270802BSAS313 - [DATE]" at bounding box center [309, 218] width 142 height 7
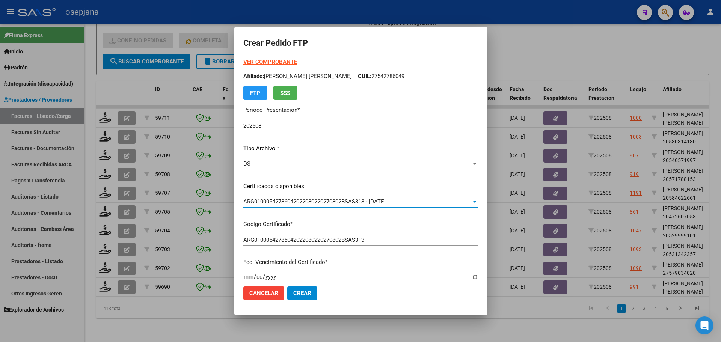
click at [271, 59] on strong "VER COMPROBANTE" at bounding box center [270, 62] width 54 height 7
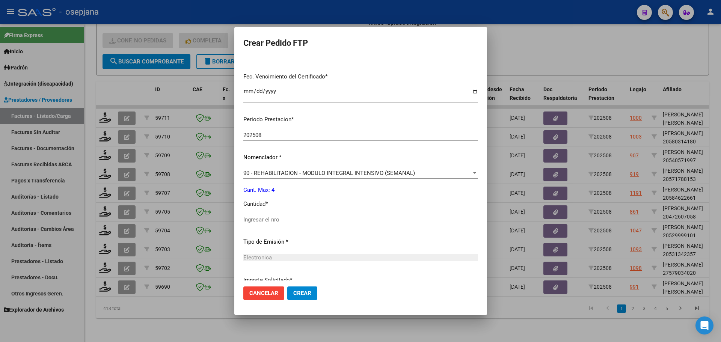
scroll to position [188, 0]
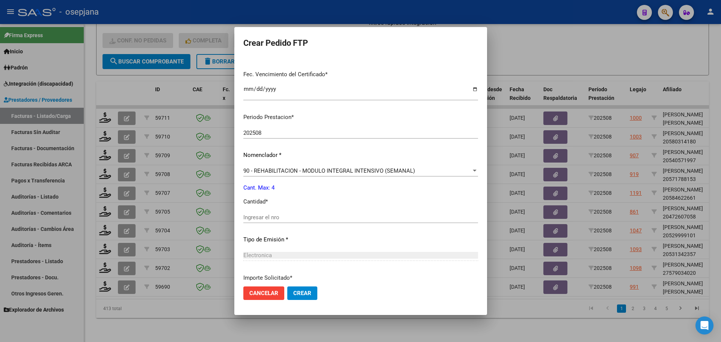
click at [267, 216] on input "Ingresar el nro" at bounding box center [360, 217] width 235 height 7
type input "4"
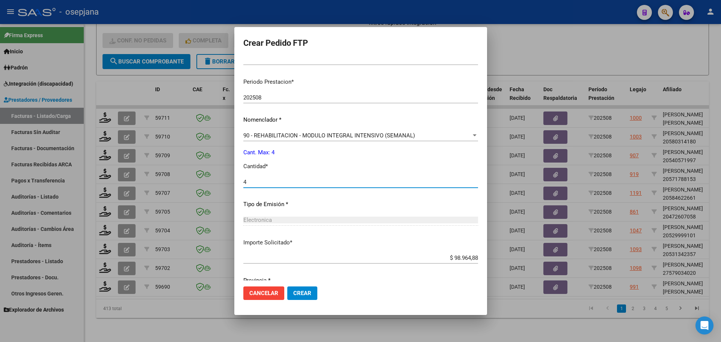
scroll to position [251, 0]
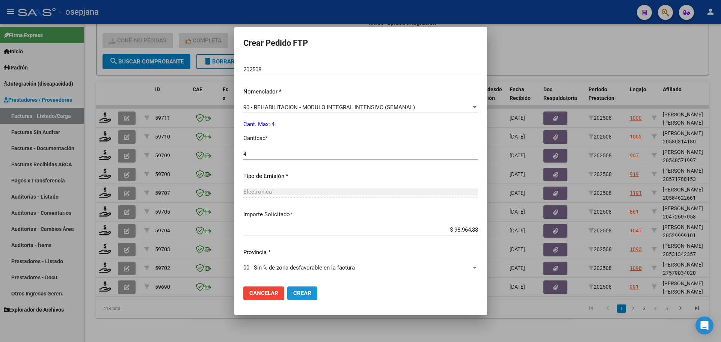
click at [300, 292] on span "Crear" at bounding box center [302, 293] width 18 height 7
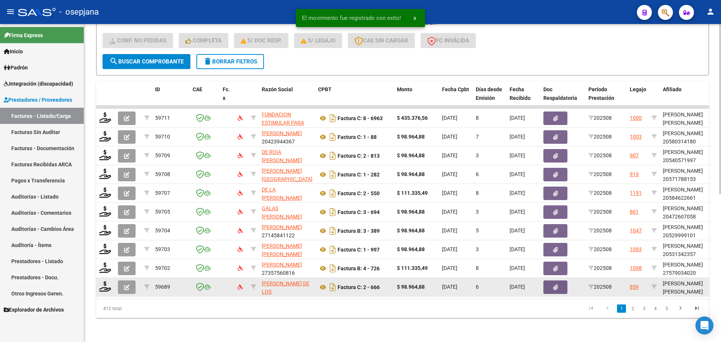
click at [104, 287] on div at bounding box center [105, 287] width 13 height 12
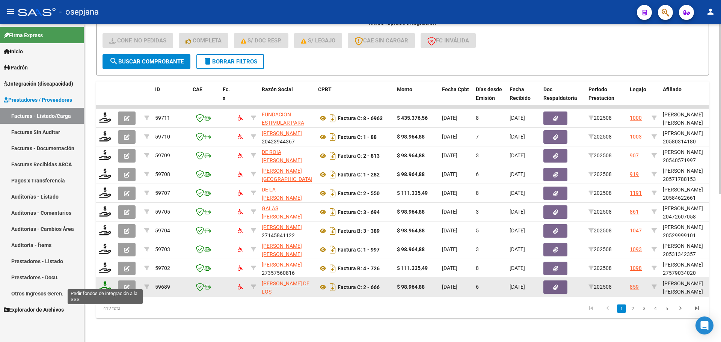
click at [102, 282] on icon at bounding box center [105, 286] width 12 height 11
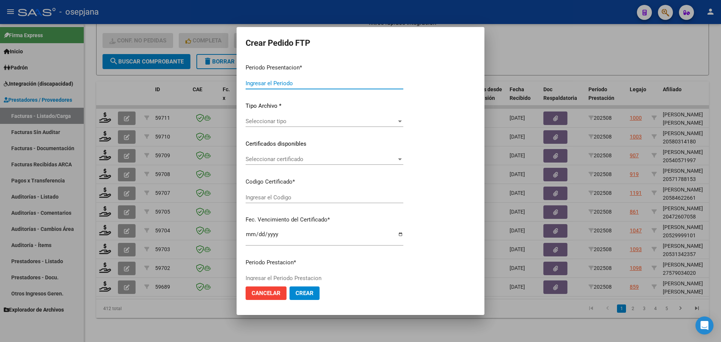
type input "202508"
type input "$ 98.964,88"
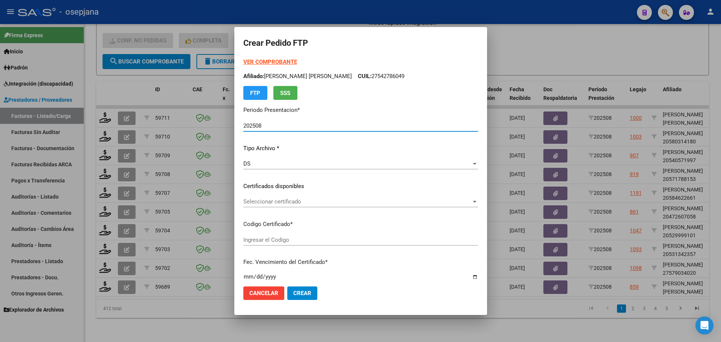
type input "ARG01000581367072023081420260814BSAS427"
type input "[DATE]"
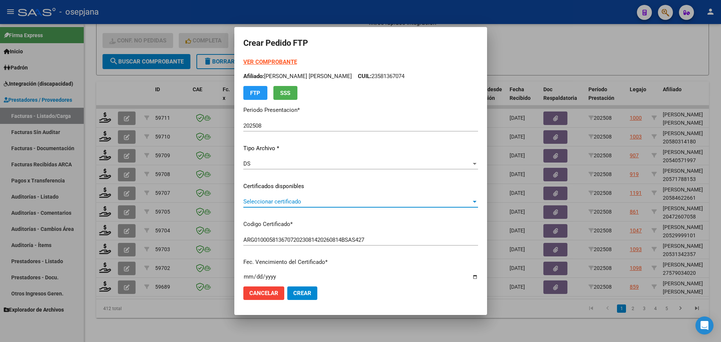
click at [302, 202] on span "Seleccionar certificado" at bounding box center [357, 201] width 228 height 7
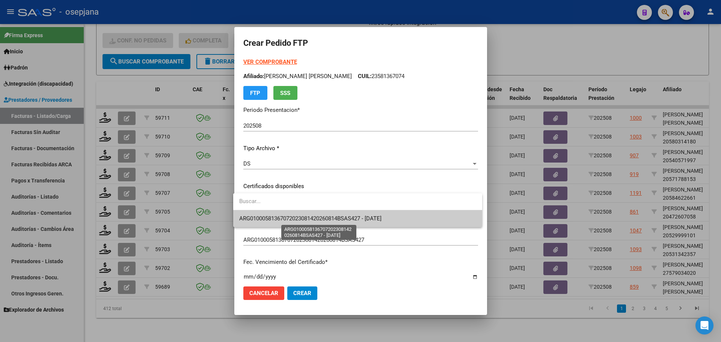
click at [307, 217] on span "ARG01000581367072023081420260814BSAS427 - [DATE]" at bounding box center [310, 218] width 142 height 7
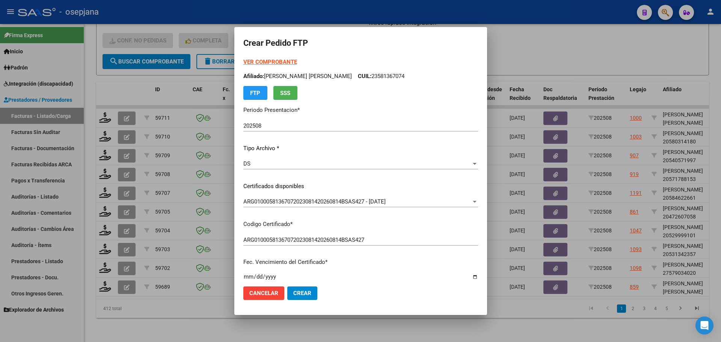
click at [270, 64] on strong "VER COMPROBANTE" at bounding box center [270, 62] width 54 height 7
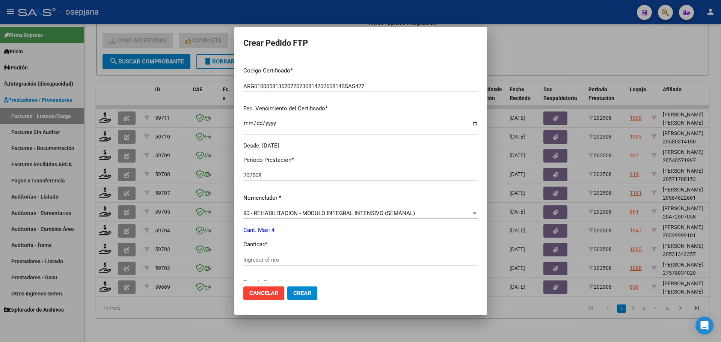
scroll to position [188, 0]
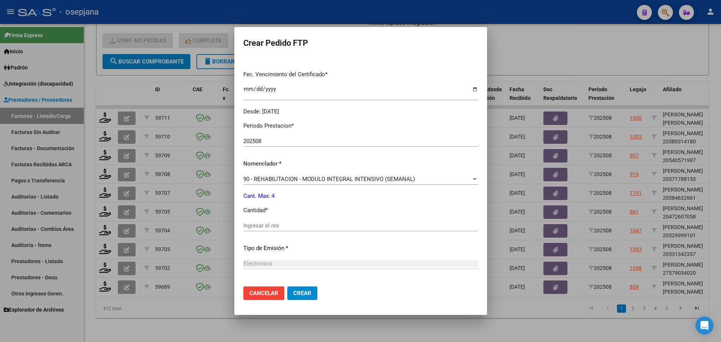
click at [258, 224] on input "Ingresar el nro" at bounding box center [360, 225] width 235 height 7
type input "4"
click at [293, 284] on mat-dialog-actions "Cancelar Crear" at bounding box center [360, 294] width 235 height 26
click at [300, 295] on span "Crear" at bounding box center [302, 293] width 18 height 7
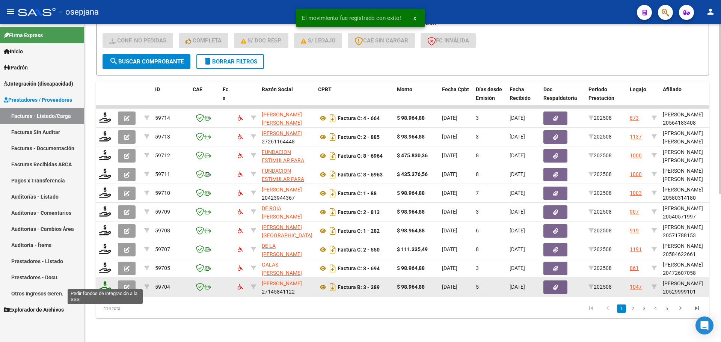
click at [103, 282] on icon at bounding box center [105, 286] width 12 height 11
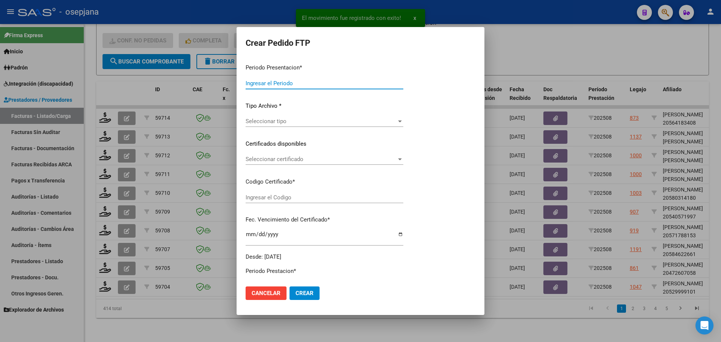
type input "202508"
type input "$ 98.964,88"
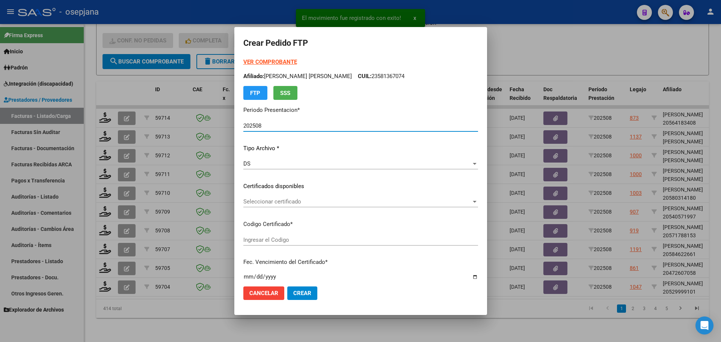
type input "E/T"
type input "[DATE]"
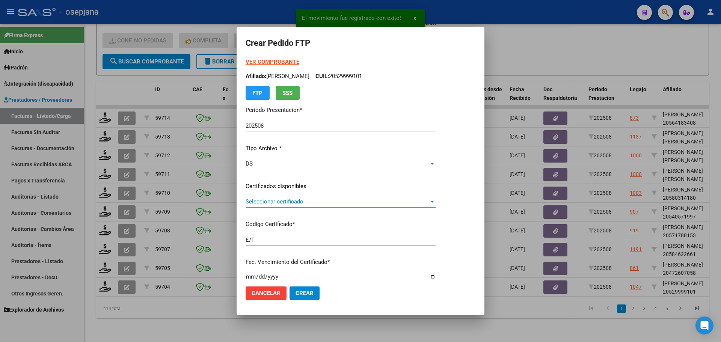
click at [307, 201] on span "Seleccionar certificado" at bounding box center [337, 201] width 183 height 7
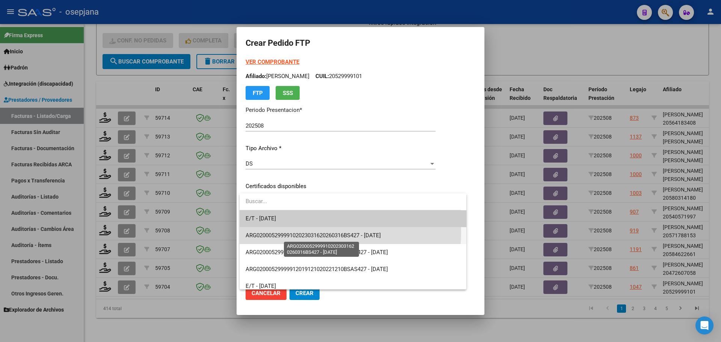
click at [313, 232] on span "ARG02000529999102023031620260316BS427 - [DATE]" at bounding box center [313, 235] width 135 height 7
type input "ARG02000529999102023031620260316BS427"
type input "[DATE]"
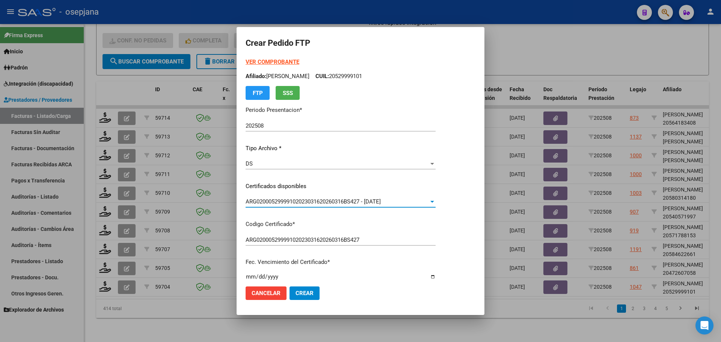
click at [267, 60] on strong "VER COMPROBANTE" at bounding box center [273, 62] width 54 height 7
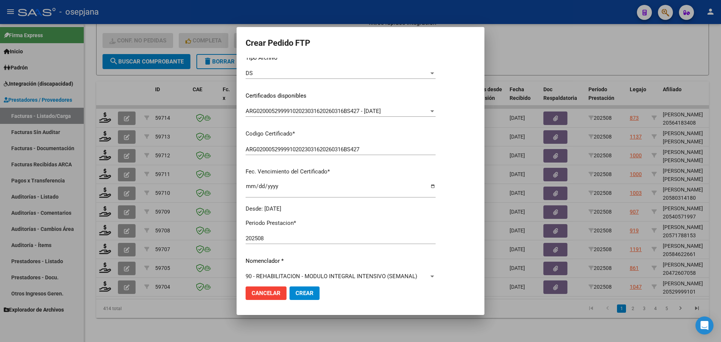
scroll to position [150, 0]
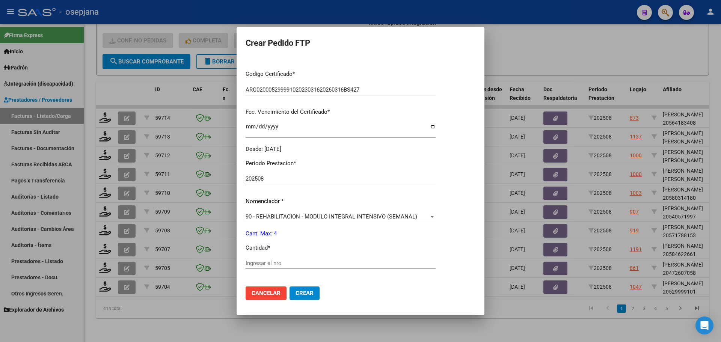
click at [259, 267] on input "Ingresar el nro" at bounding box center [341, 263] width 190 height 7
type input "4"
click at [317, 300] on mat-dialog-actions "Cancelar Crear" at bounding box center [361, 294] width 230 height 26
click at [312, 297] on button "Crear" at bounding box center [305, 294] width 30 height 14
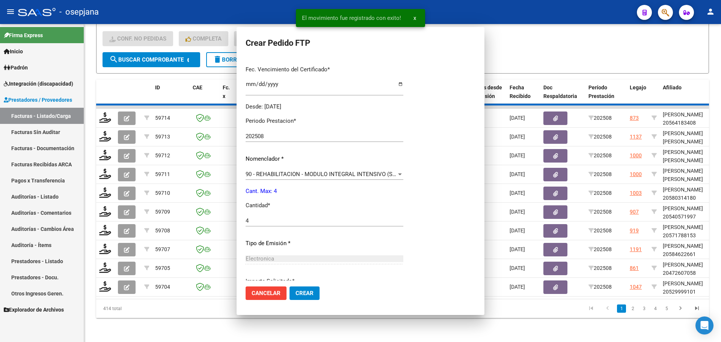
scroll to position [0, 0]
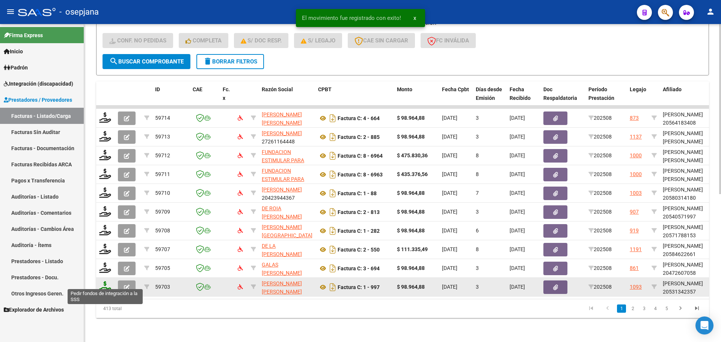
click at [104, 283] on icon at bounding box center [105, 286] width 12 height 11
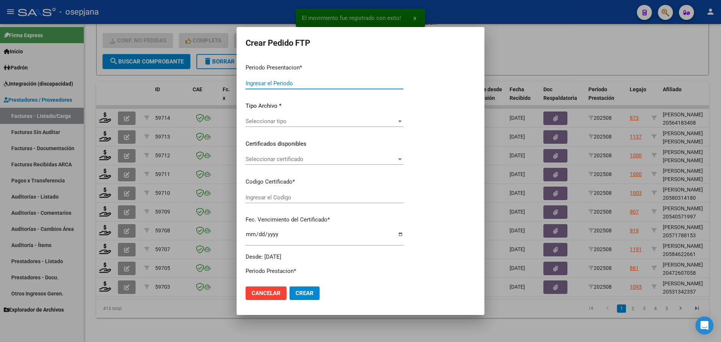
type input "202508"
type input "$ 98.964,88"
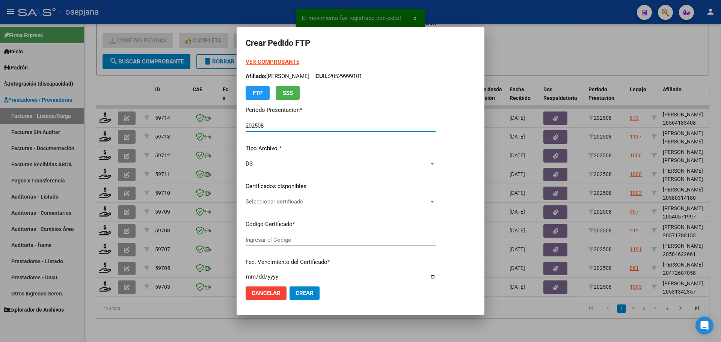
type input "ARG02000531342352022032320270323BSAS311"
type input "[DATE]"
click at [296, 202] on span "Seleccionar certificado" at bounding box center [337, 201] width 183 height 7
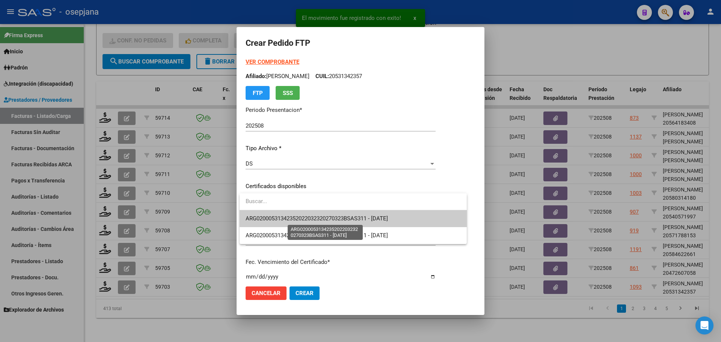
click at [305, 221] on span "ARG02000531342352022032320270323BSAS311 - [DATE]" at bounding box center [317, 218] width 142 height 7
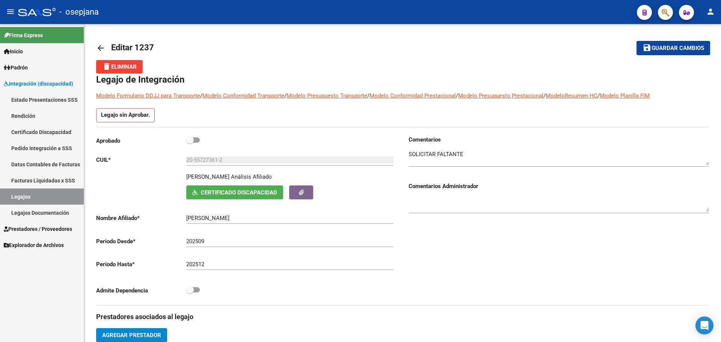
scroll to position [92, 0]
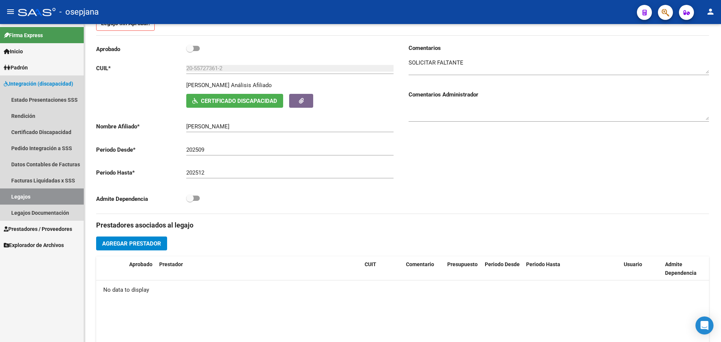
click at [23, 194] on link "Legajos" at bounding box center [42, 197] width 84 height 16
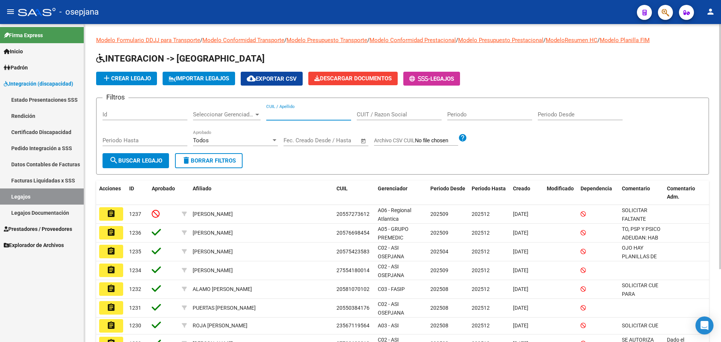
click at [291, 116] on input "CUIL / Apellido" at bounding box center [308, 114] width 85 height 7
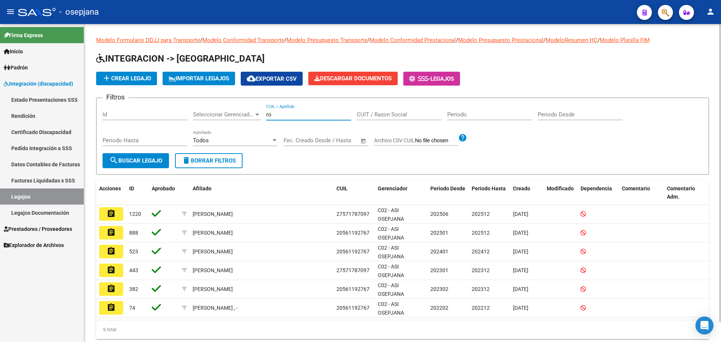
type input "r"
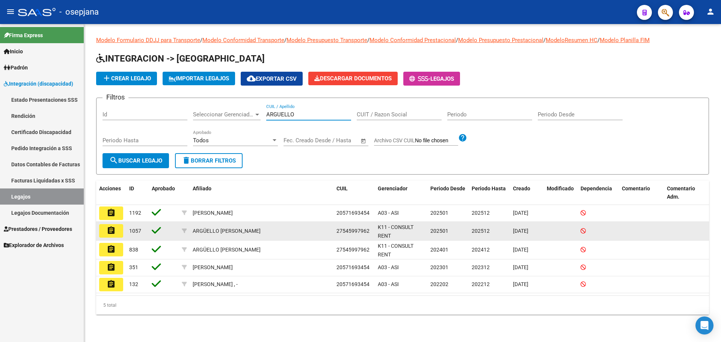
type input "ARGUELLO"
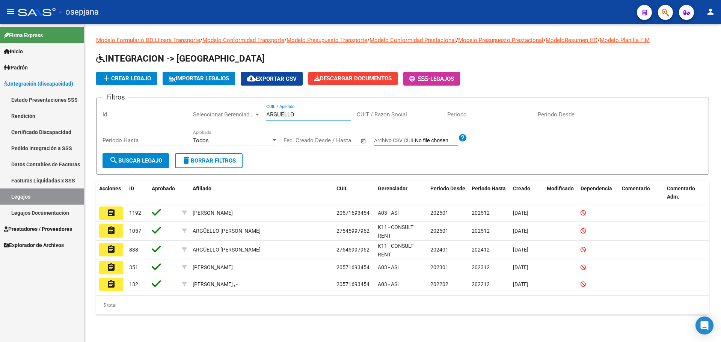
click at [114, 233] on mat-icon "assignment" at bounding box center [111, 230] width 9 height 9
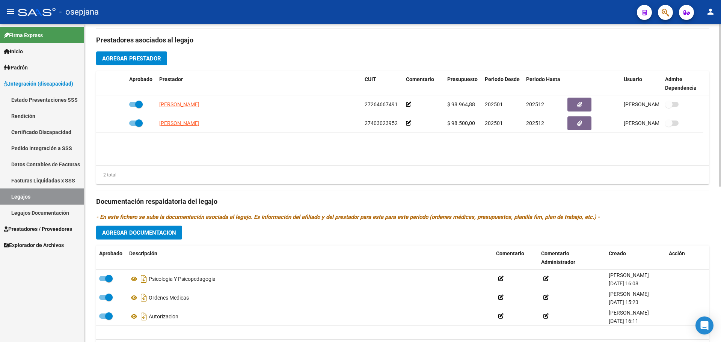
scroll to position [303, 0]
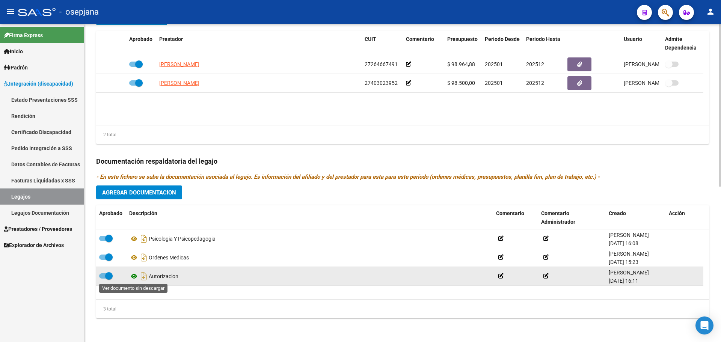
click at [129, 277] on icon at bounding box center [134, 276] width 10 height 9
